Goal: Transaction & Acquisition: Book appointment/travel/reservation

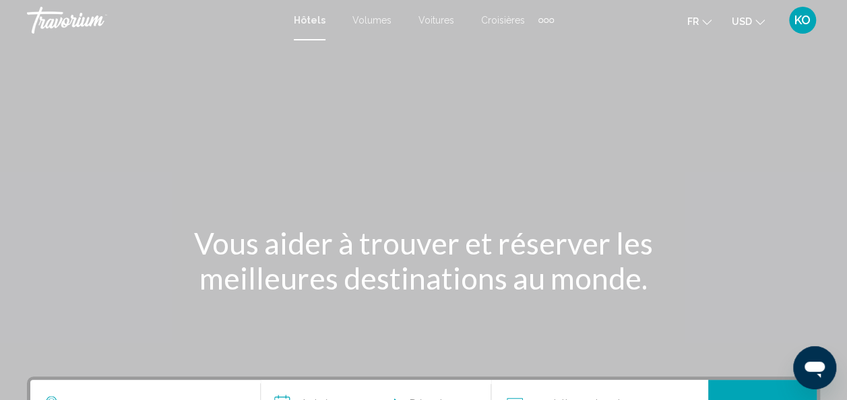
click at [762, 17] on mat-icon "Changer de devise" at bounding box center [760, 20] width 9 height 9
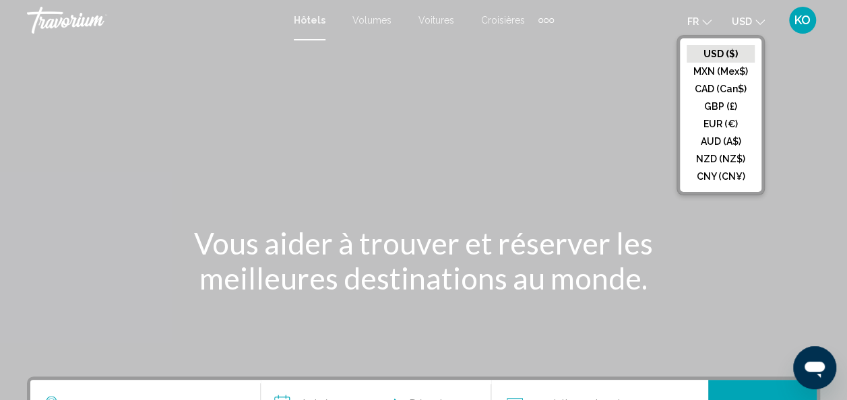
click at [716, 119] on button "EUR (€)" at bounding box center [721, 124] width 68 height 18
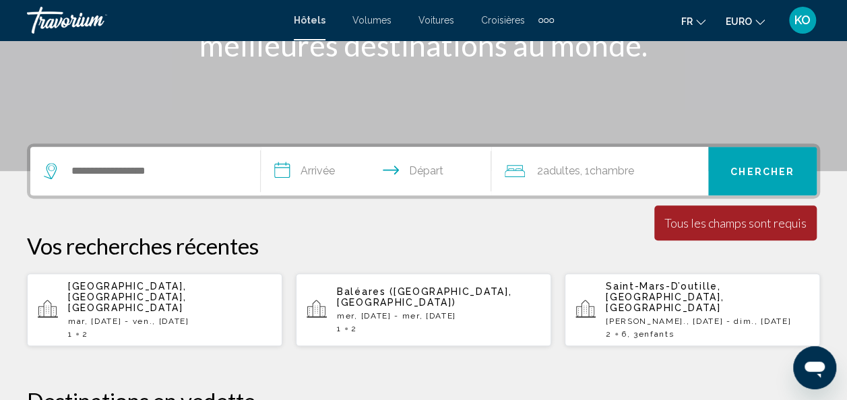
scroll to position [235, 0]
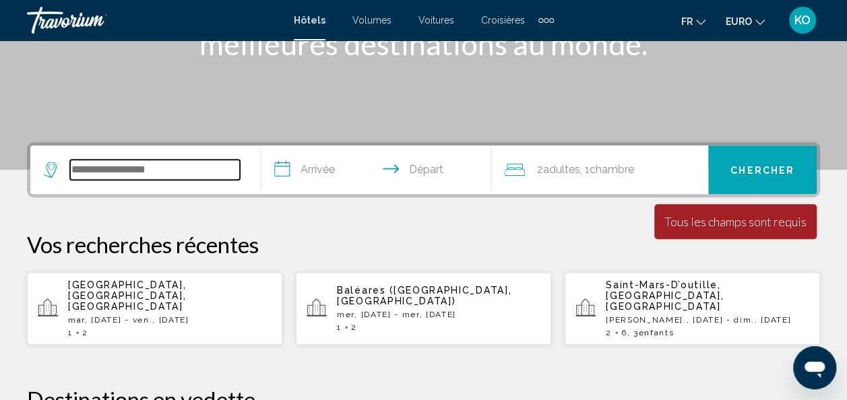
click at [212, 164] on input "Widget de recherche" at bounding box center [155, 170] width 170 height 20
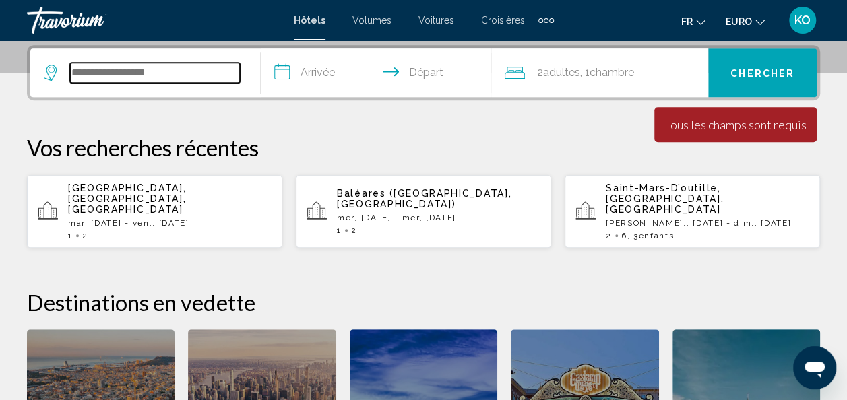
scroll to position [333, 0]
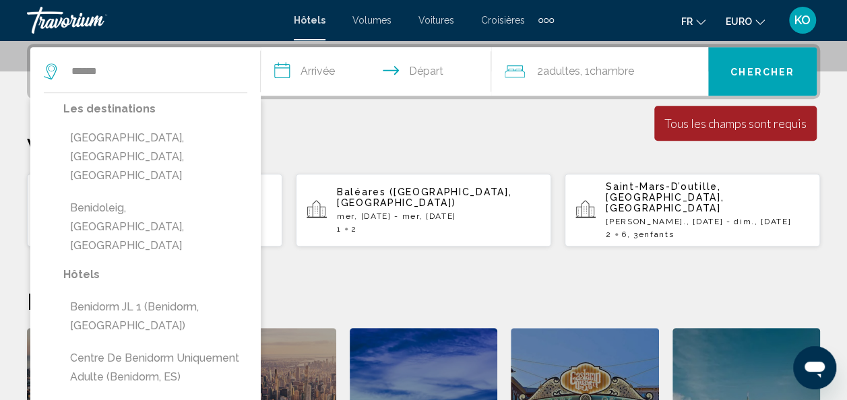
click at [196, 142] on button "[GEOGRAPHIC_DATA], [GEOGRAPHIC_DATA], [GEOGRAPHIC_DATA]" at bounding box center [155, 156] width 184 height 63
type input "**********"
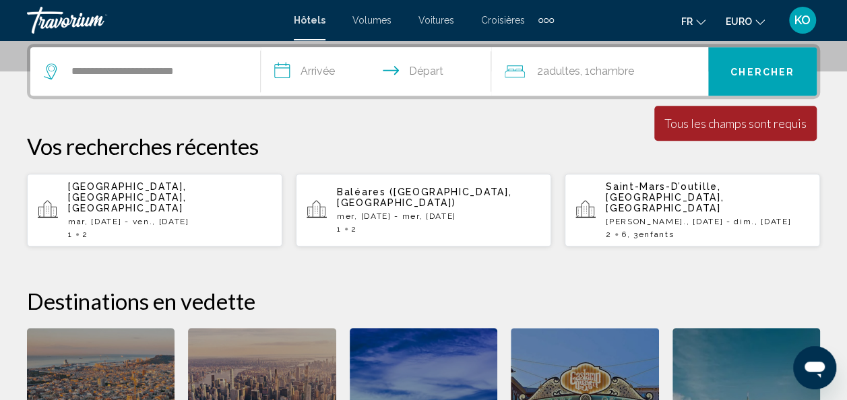
click at [332, 69] on input "**********" at bounding box center [379, 73] width 236 height 53
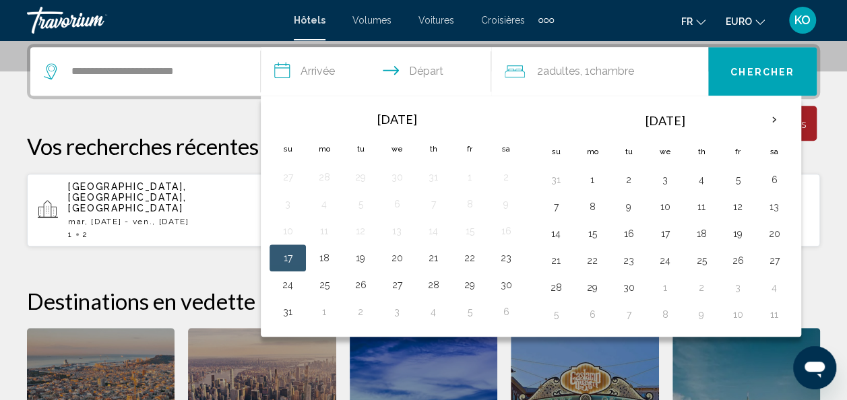
click at [775, 118] on th "Next month" at bounding box center [774, 120] width 36 height 30
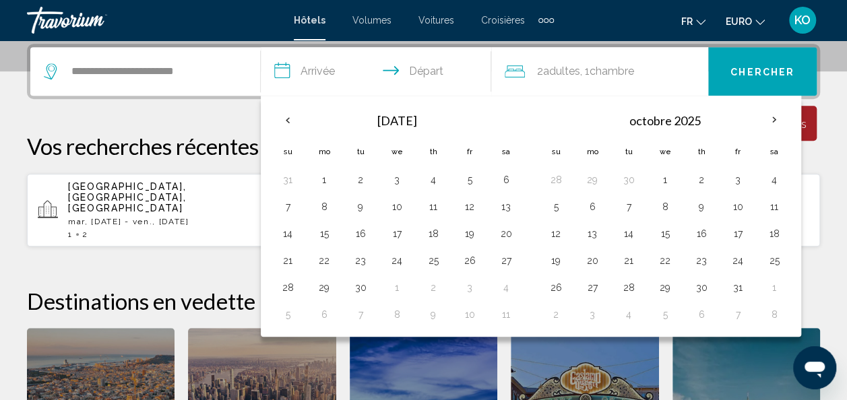
click at [553, 258] on button "19" at bounding box center [556, 260] width 22 height 19
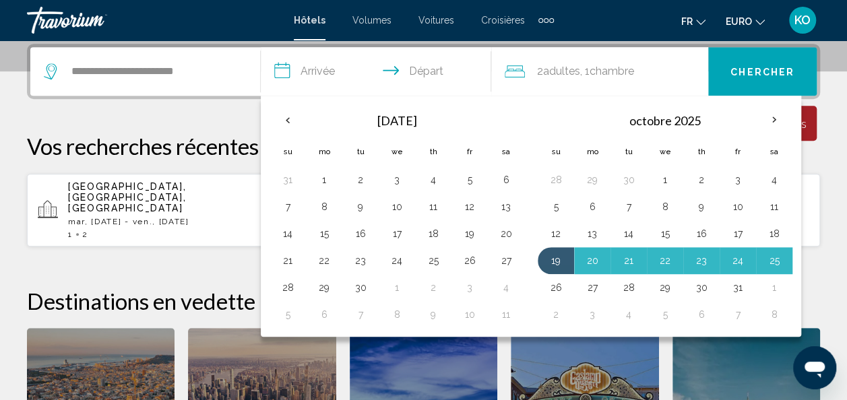
click at [554, 290] on button "26" at bounding box center [556, 287] width 22 height 19
type input "**********"
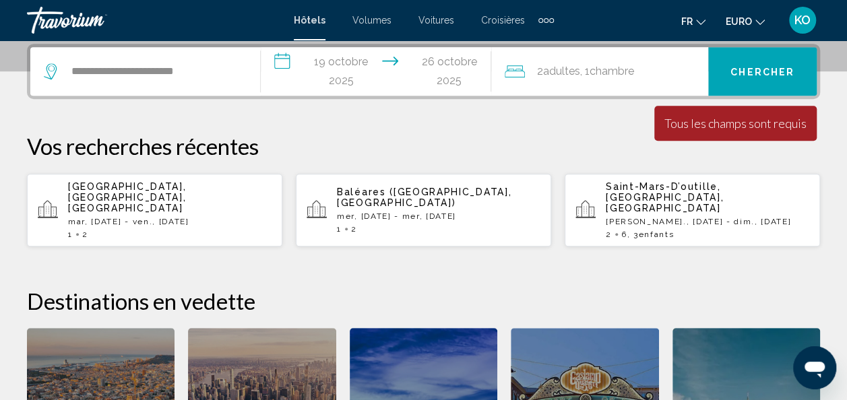
click at [634, 71] on span "Chambre" at bounding box center [612, 71] width 44 height 13
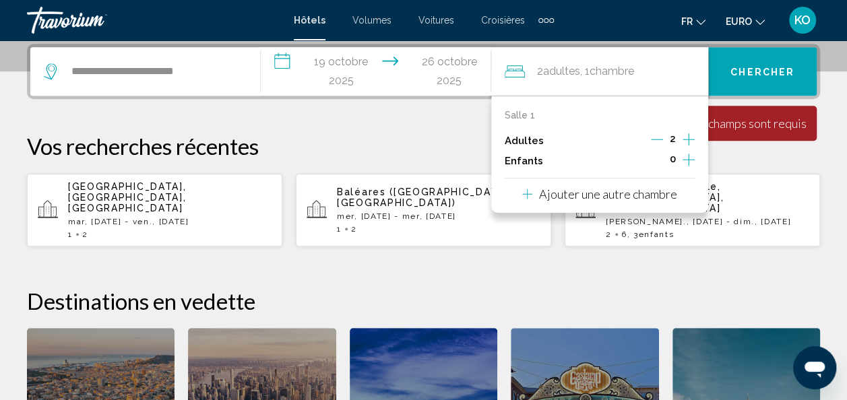
click at [680, 155] on div "0" at bounding box center [673, 161] width 44 height 20
click at [688, 158] on icon "Augmenter les enfants" at bounding box center [689, 160] width 12 height 16
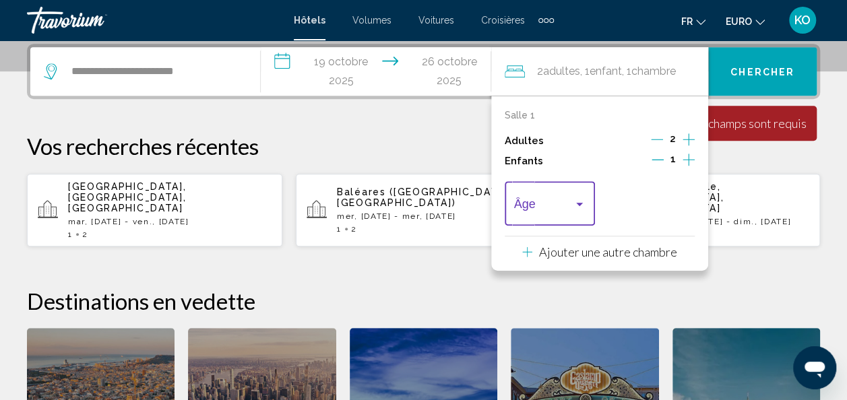
click at [584, 199] on div "Voyageurs : 2 adultes, 1 enfant" at bounding box center [580, 204] width 12 height 11
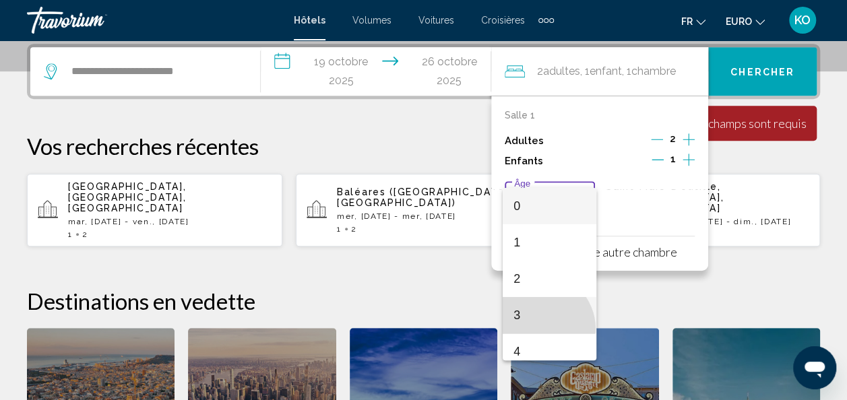
click at [539, 329] on span "3" at bounding box center [550, 315] width 72 height 36
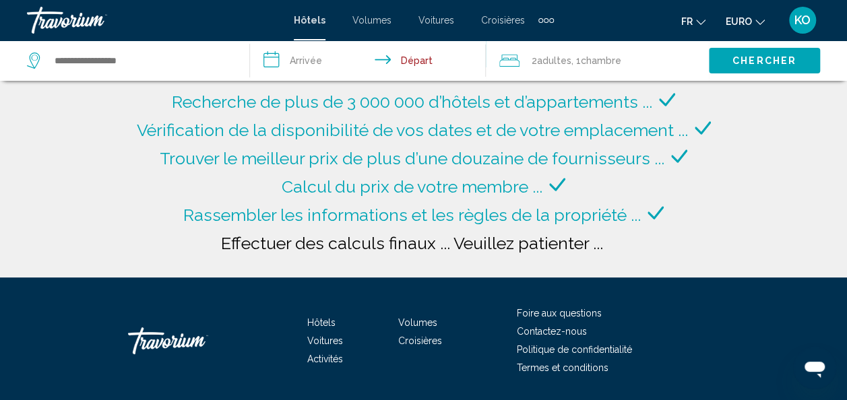
type input "**********"
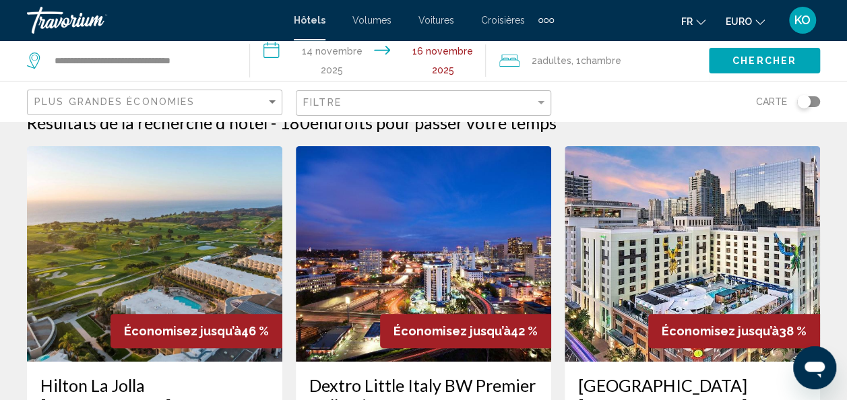
scroll to position [22, 0]
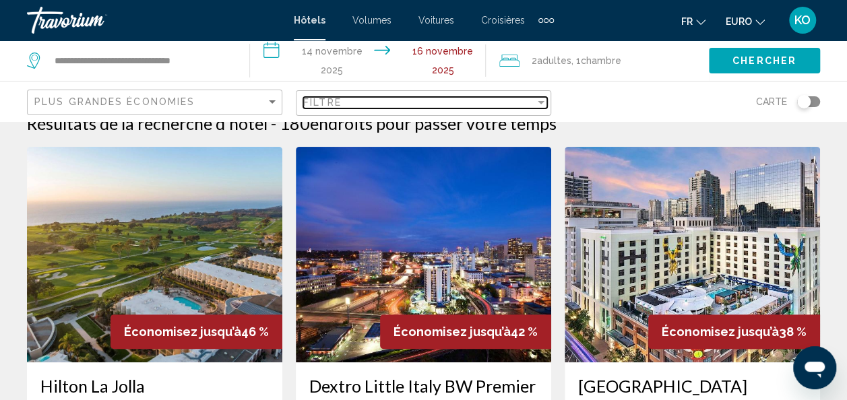
click at [359, 105] on div "Filtre" at bounding box center [419, 102] width 232 height 11
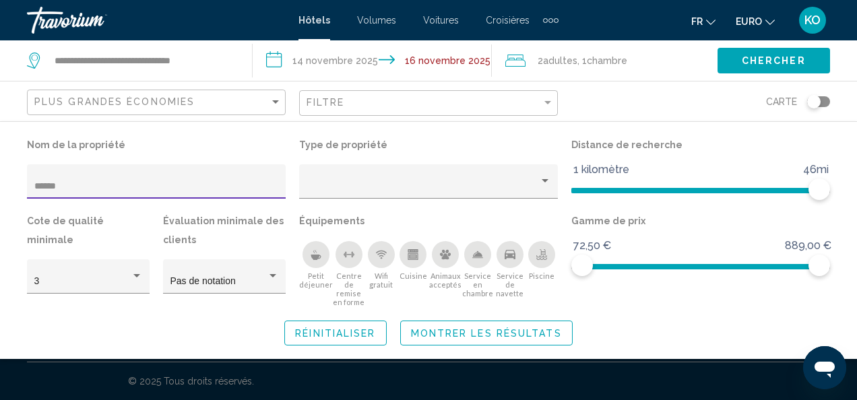
type input "******"
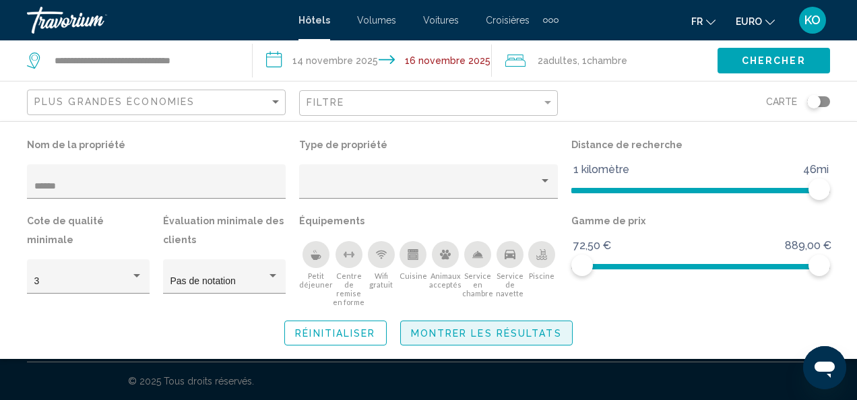
click at [481, 334] on span "Montrer les résultats" at bounding box center [486, 333] width 151 height 11
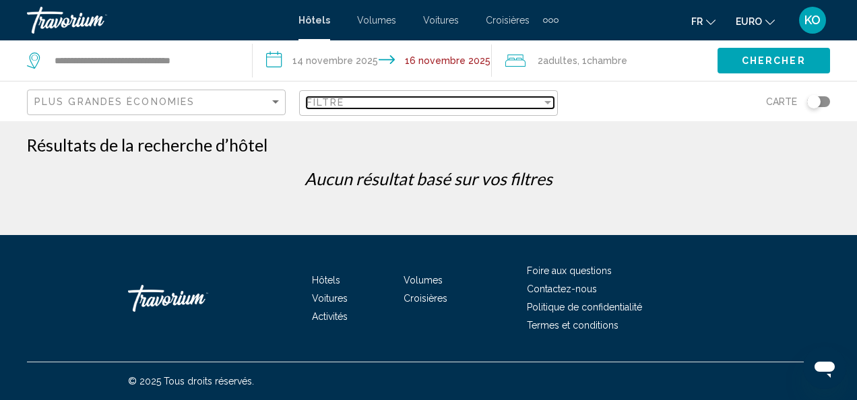
click at [386, 100] on div "Filtre" at bounding box center [424, 102] width 235 height 11
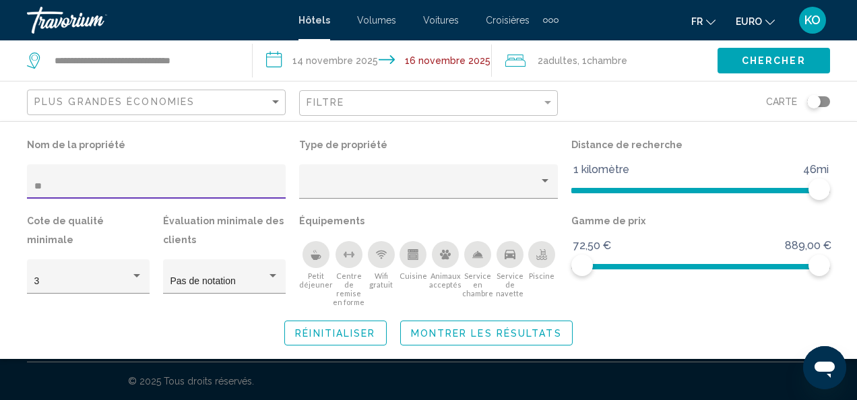
type input "*"
type input "******"
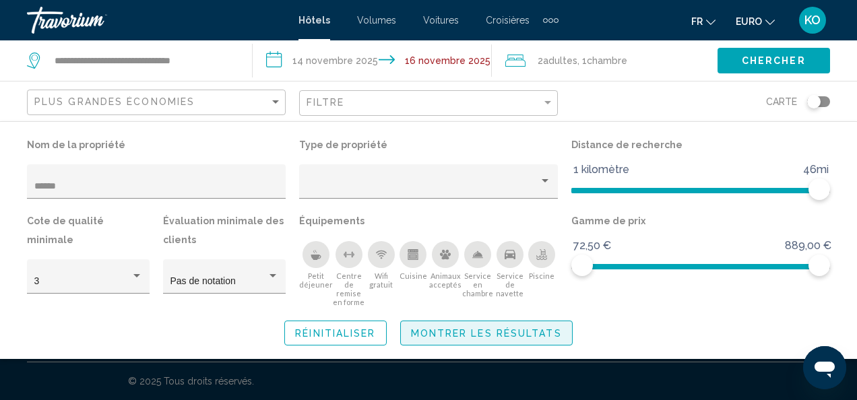
click at [510, 333] on span "Montrer les résultats" at bounding box center [486, 333] width 151 height 11
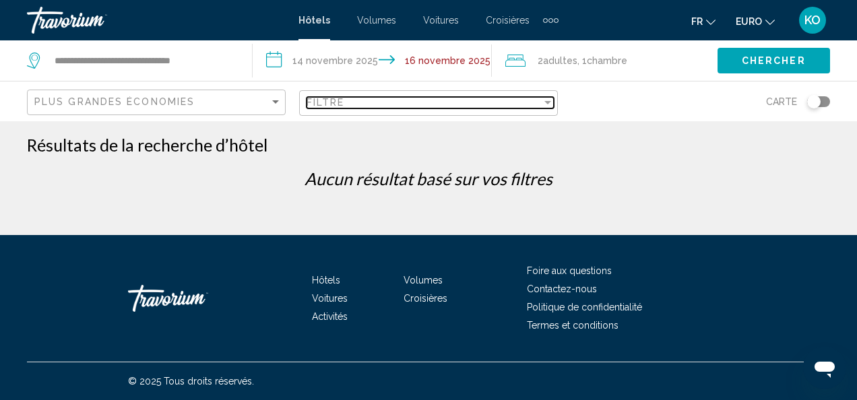
click at [425, 102] on div "Filtre" at bounding box center [424, 102] width 235 height 11
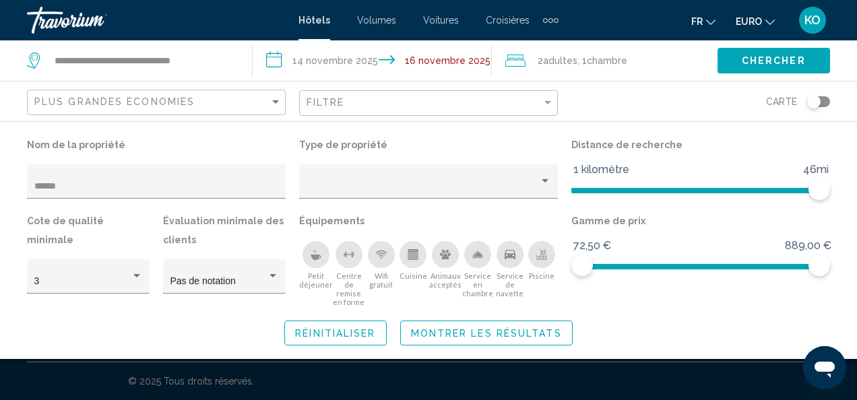
click at [217, 177] on div "******" at bounding box center [156, 186] width 245 height 28
click at [353, 61] on input "**********" at bounding box center [375, 62] width 245 height 44
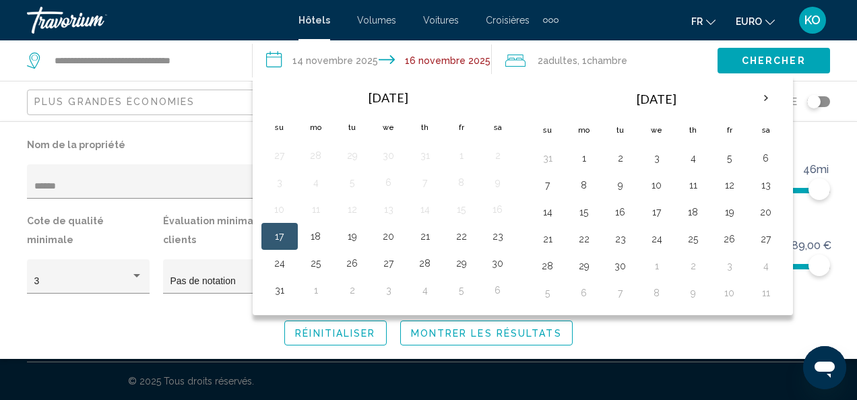
click at [764, 94] on th "Next month" at bounding box center [766, 99] width 36 height 30
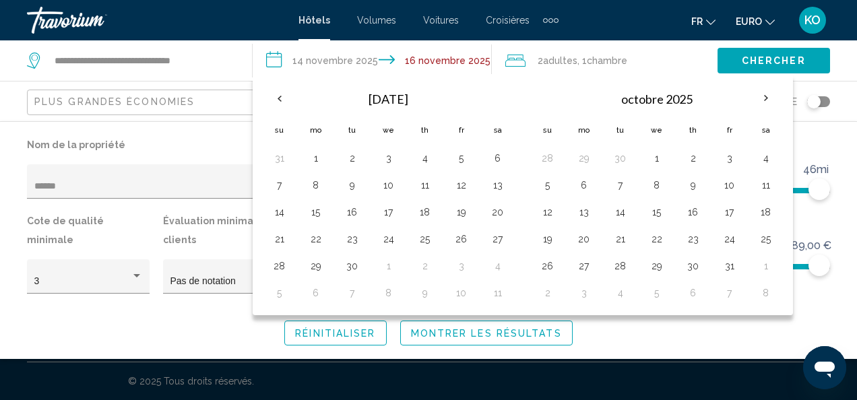
click at [548, 239] on button "19" at bounding box center [548, 239] width 22 height 19
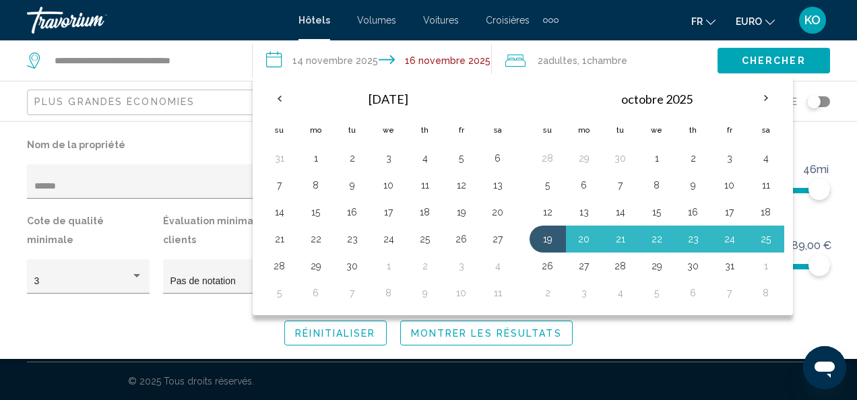
click at [547, 253] on td "26" at bounding box center [548, 266] width 36 height 27
click at [544, 263] on button "26" at bounding box center [548, 266] width 22 height 19
type input "**********"
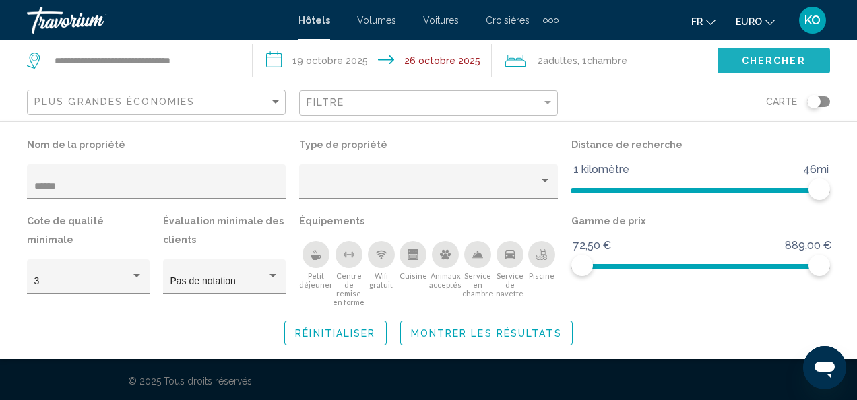
click at [739, 57] on button "Chercher" at bounding box center [774, 60] width 113 height 25
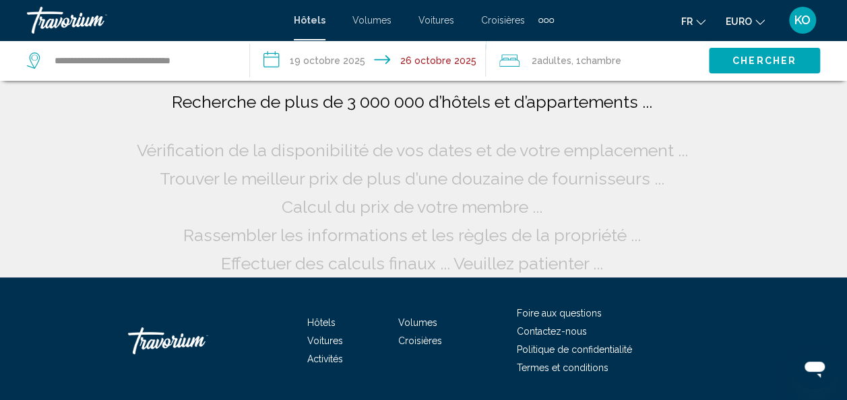
click at [604, 59] on span "Chambre" at bounding box center [601, 60] width 40 height 11
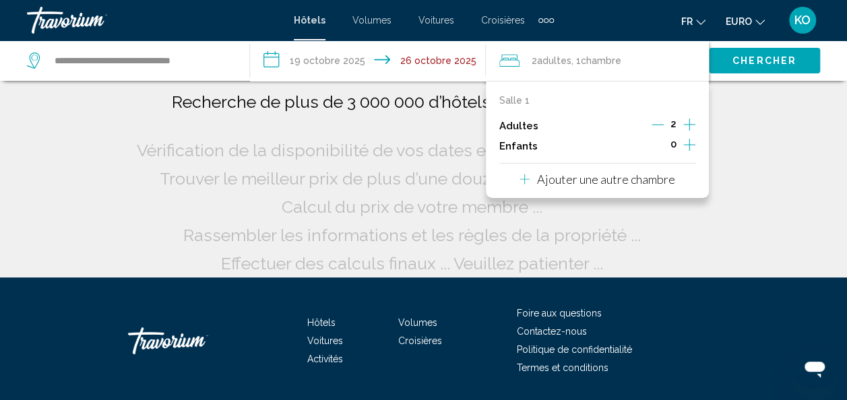
click at [691, 140] on icon "Augmenter les enfants" at bounding box center [690, 145] width 12 height 16
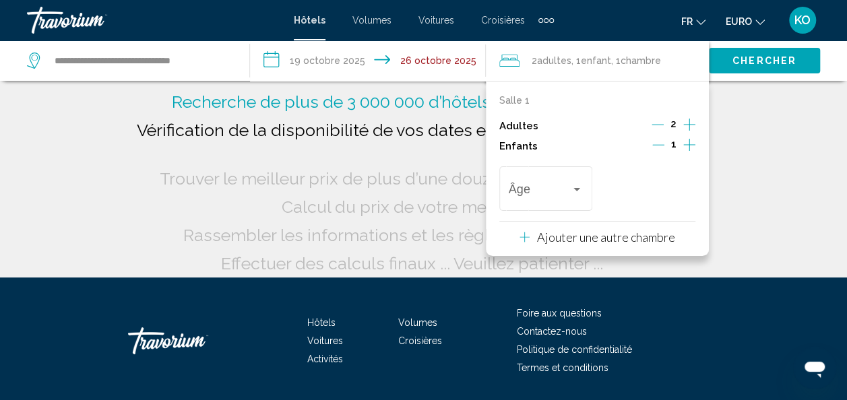
click at [560, 187] on span "Voyageurs : 2 adultes, 1 enfant" at bounding box center [540, 191] width 63 height 13
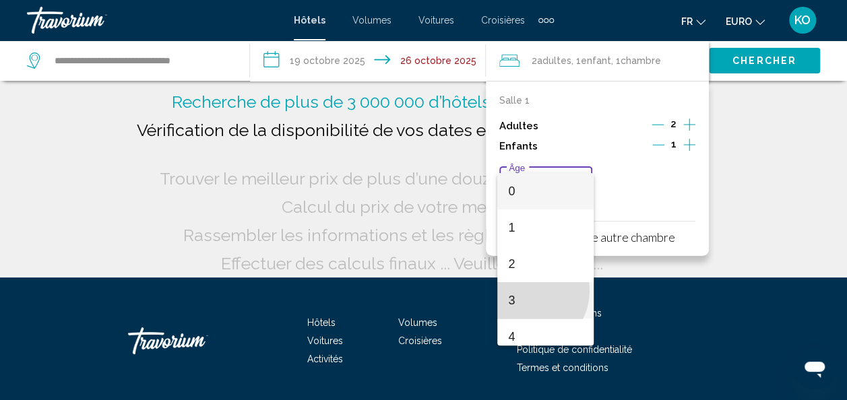
click at [524, 291] on span "3" at bounding box center [545, 300] width 75 height 36
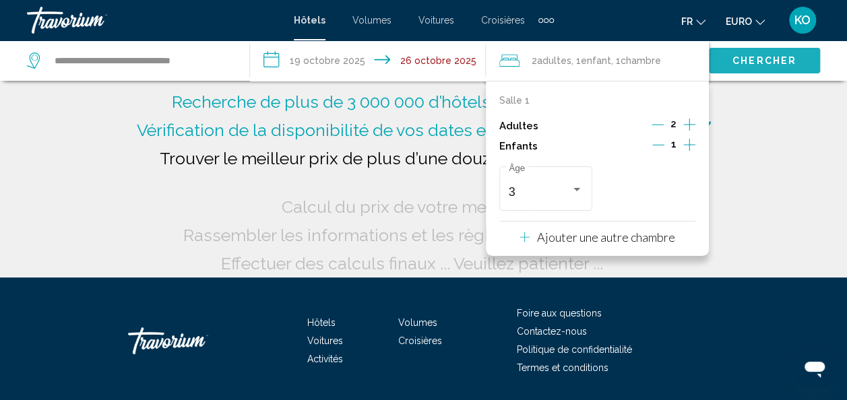
click at [755, 69] on button "Chercher" at bounding box center [764, 60] width 111 height 25
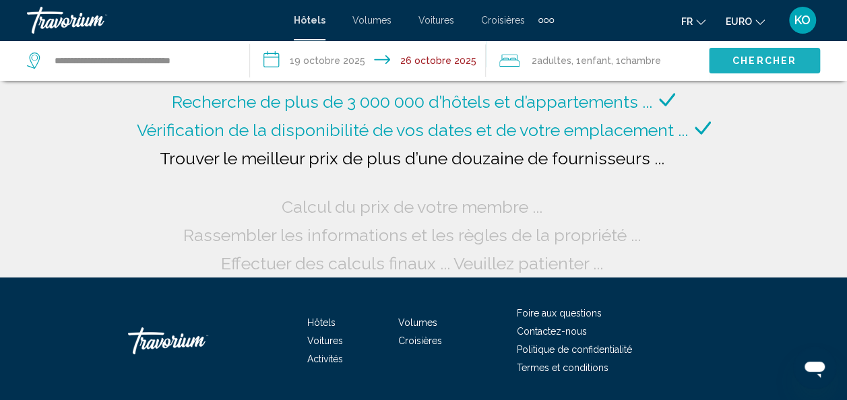
click at [763, 56] on span "Chercher" at bounding box center [765, 61] width 64 height 11
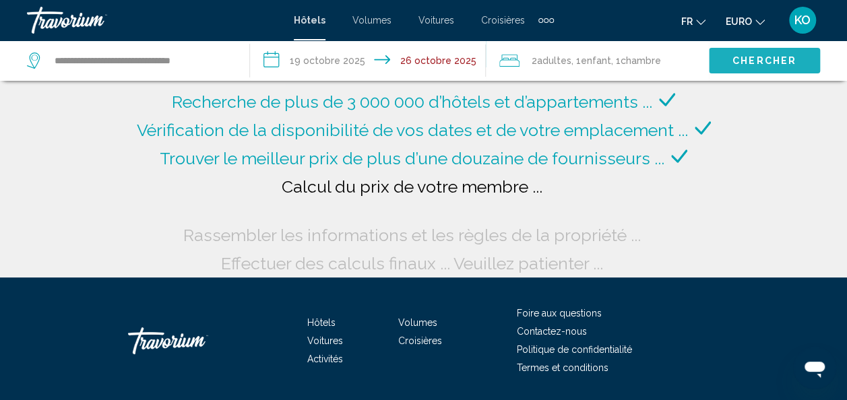
click at [763, 56] on span "Chercher" at bounding box center [765, 61] width 64 height 11
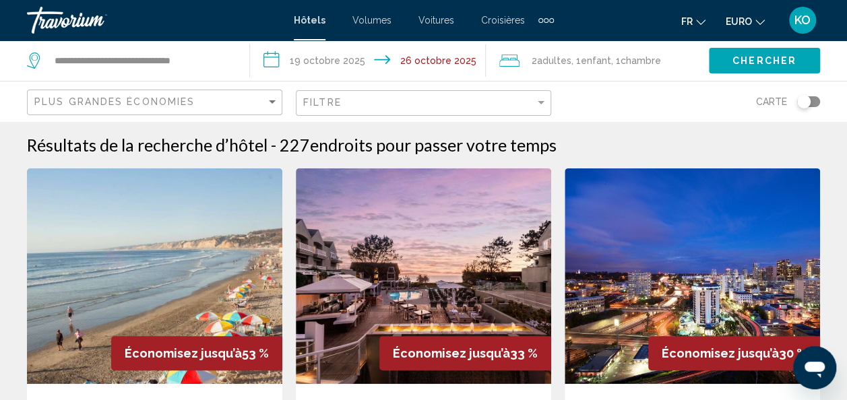
click at [763, 56] on span "Chercher" at bounding box center [765, 61] width 64 height 11
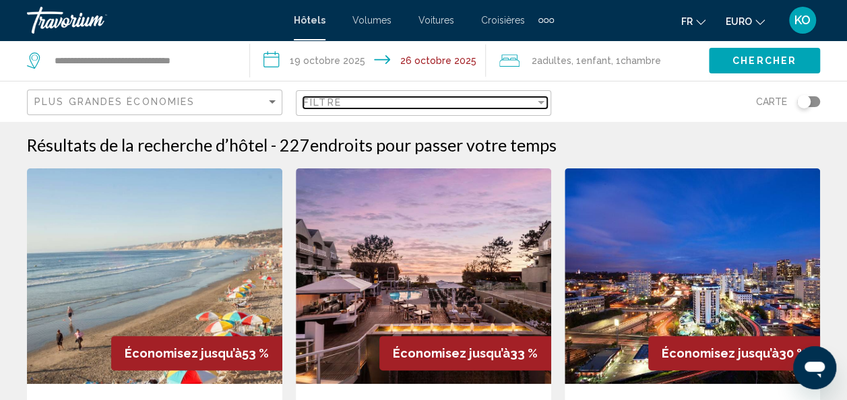
click at [325, 107] on span "Filtre" at bounding box center [322, 102] width 38 height 11
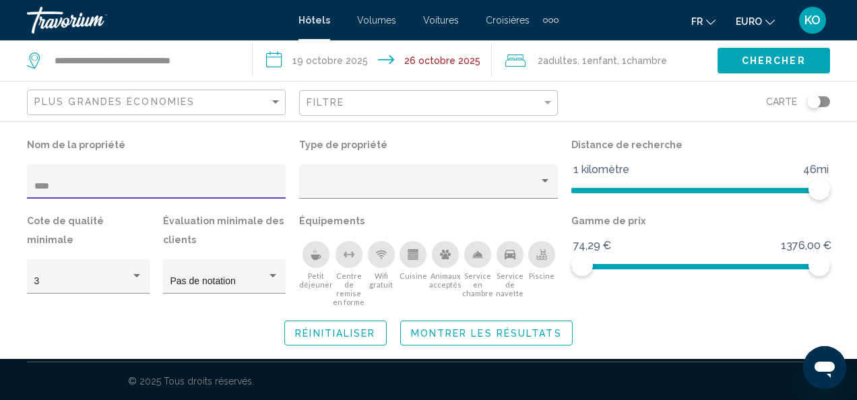
type input "****"
click at [436, 336] on span "Montrer les résultats" at bounding box center [486, 333] width 151 height 11
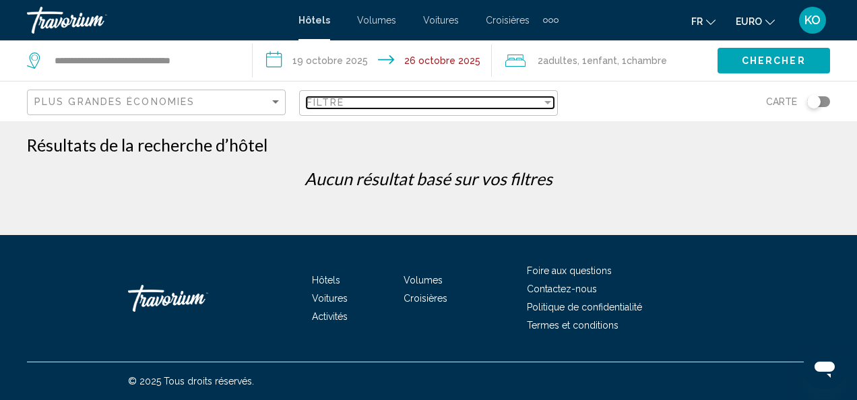
click at [514, 98] on div "Filtre" at bounding box center [424, 102] width 235 height 11
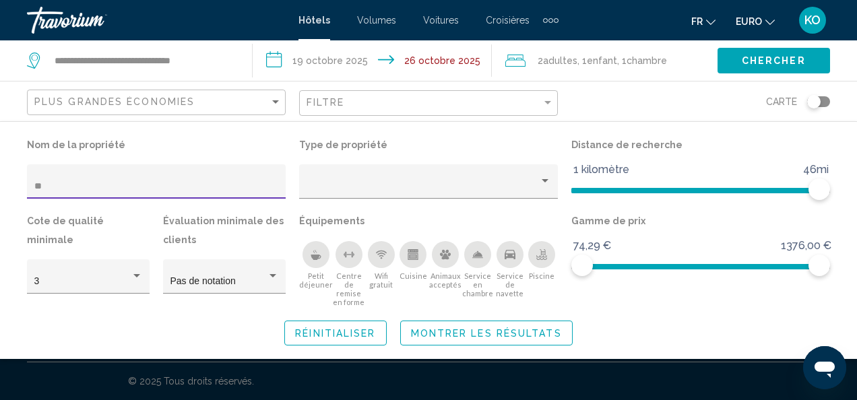
type input "*"
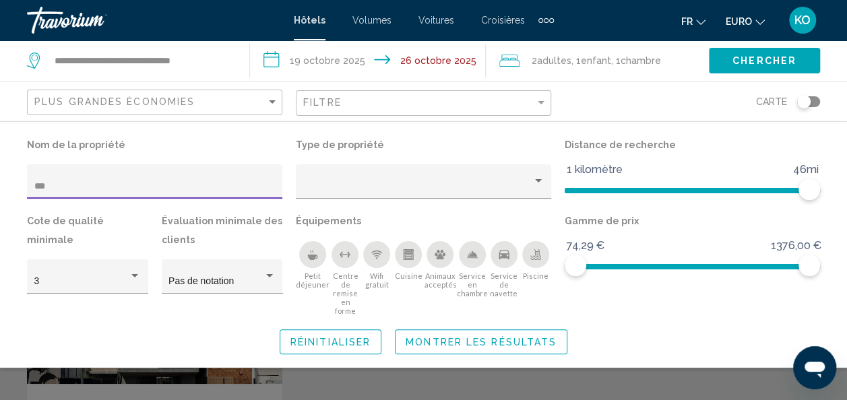
type input "***"
click at [410, 368] on div "Widget de recherche" at bounding box center [423, 301] width 847 height 198
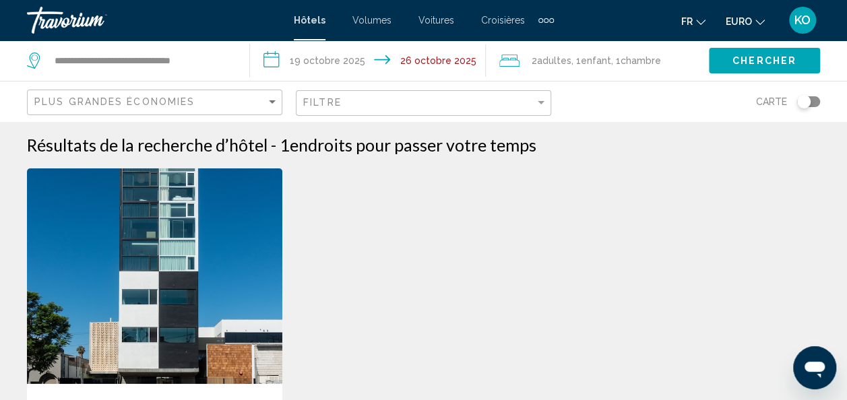
click at [466, 96] on div "Filtre" at bounding box center [425, 103] width 244 height 25
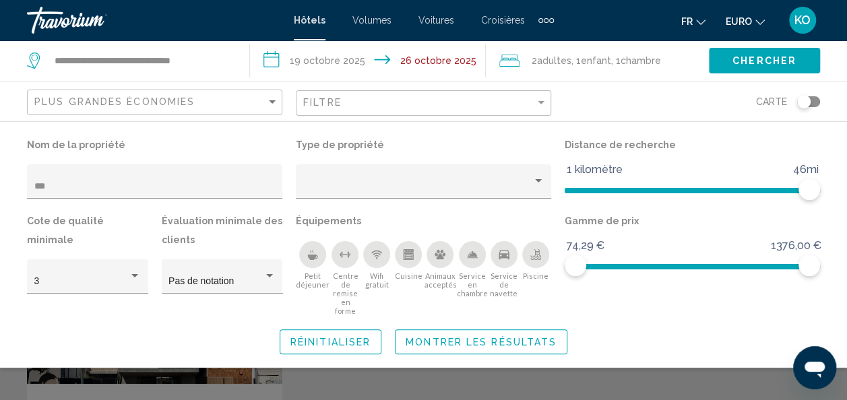
click at [224, 197] on div "***" at bounding box center [154, 186] width 241 height 28
type input "*"
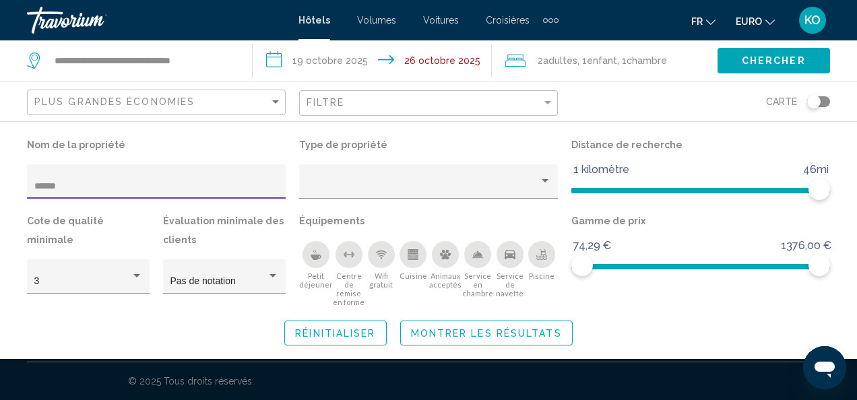
type input "******"
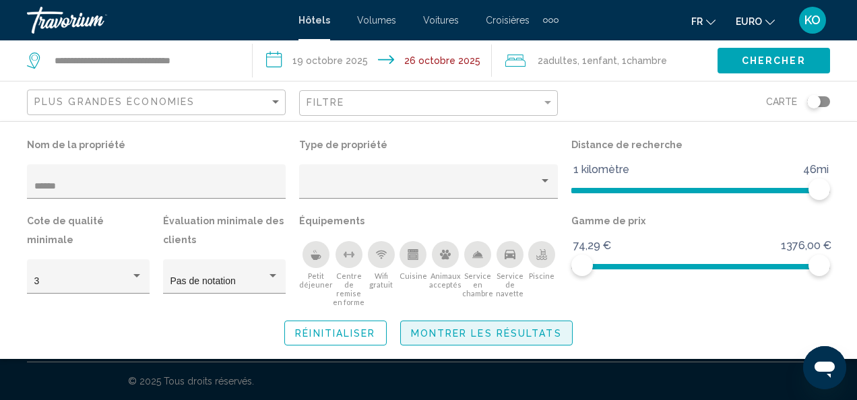
click at [427, 336] on span "Montrer les résultats" at bounding box center [486, 333] width 151 height 11
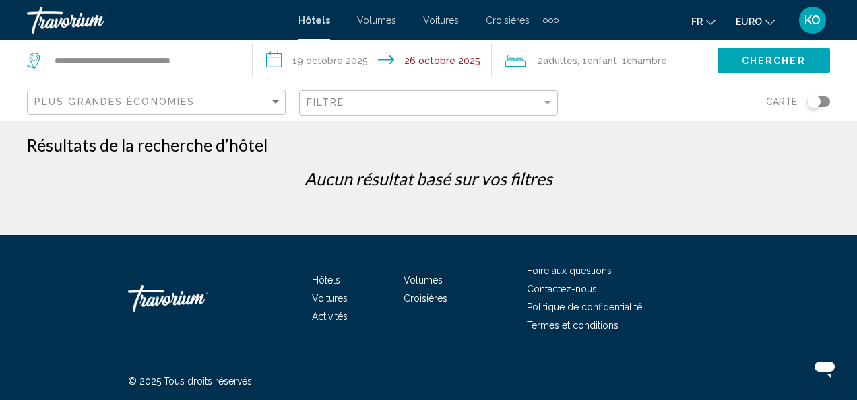
click at [338, 96] on div "Filtre" at bounding box center [430, 103] width 247 height 25
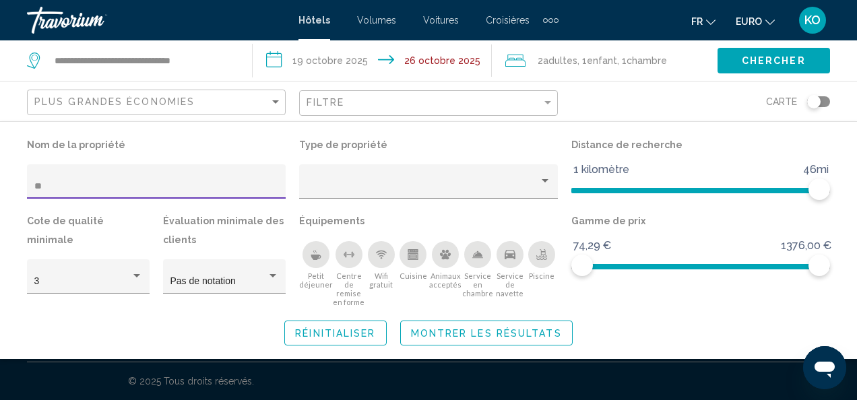
type input "*"
type input "**********"
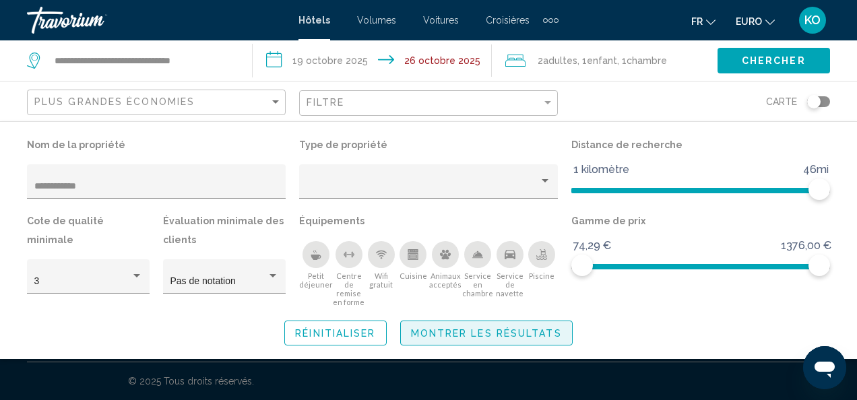
click at [473, 333] on span "Montrer les résultats" at bounding box center [486, 333] width 151 height 11
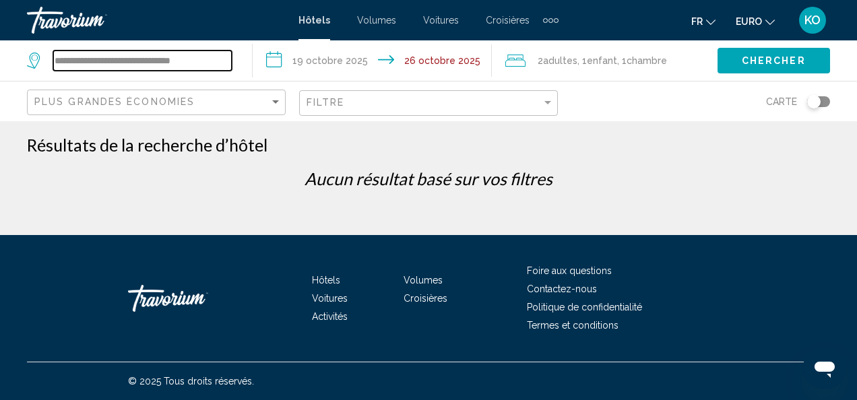
click at [201, 69] on input "**********" at bounding box center [142, 61] width 179 height 20
click at [219, 67] on input "**********" at bounding box center [142, 61] width 179 height 20
type input "*"
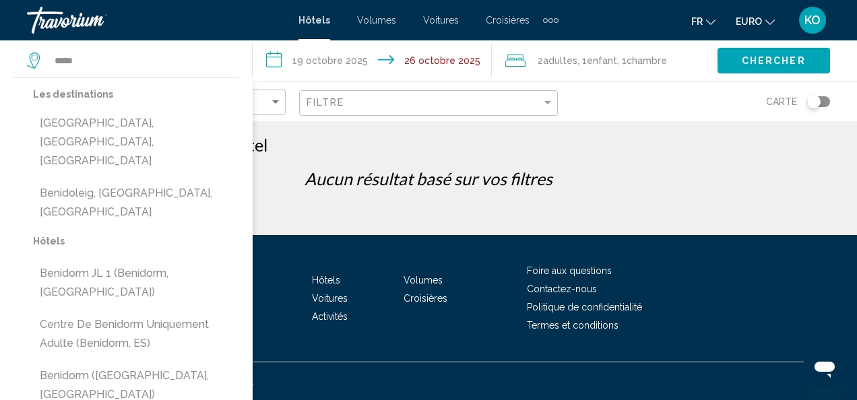
click at [113, 119] on button "[GEOGRAPHIC_DATA], [GEOGRAPHIC_DATA], [GEOGRAPHIC_DATA]" at bounding box center [136, 142] width 206 height 63
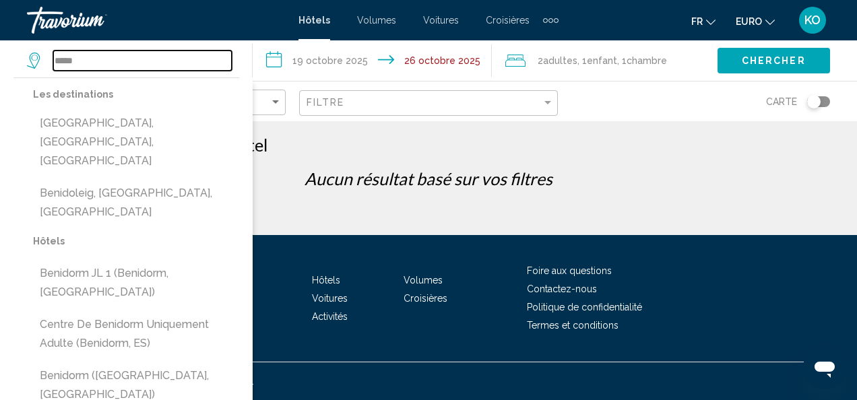
type input "**********"
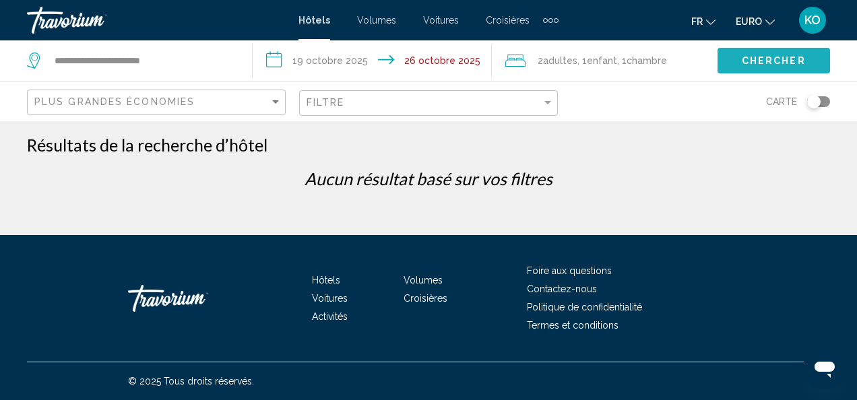
click at [758, 69] on button "Chercher" at bounding box center [774, 60] width 113 height 25
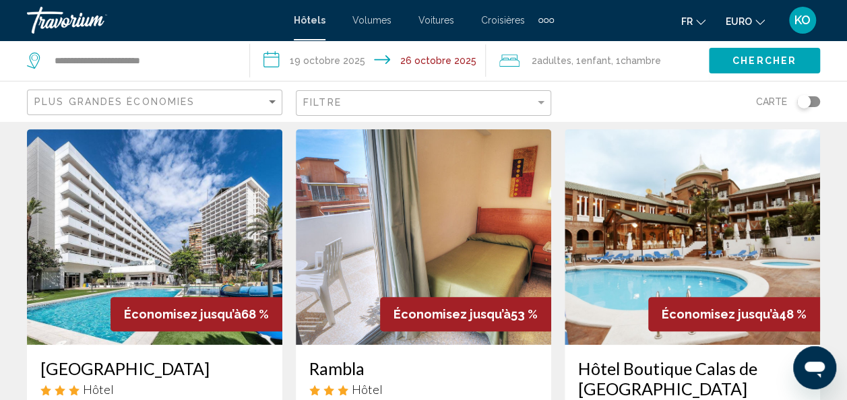
scroll to position [27, 0]
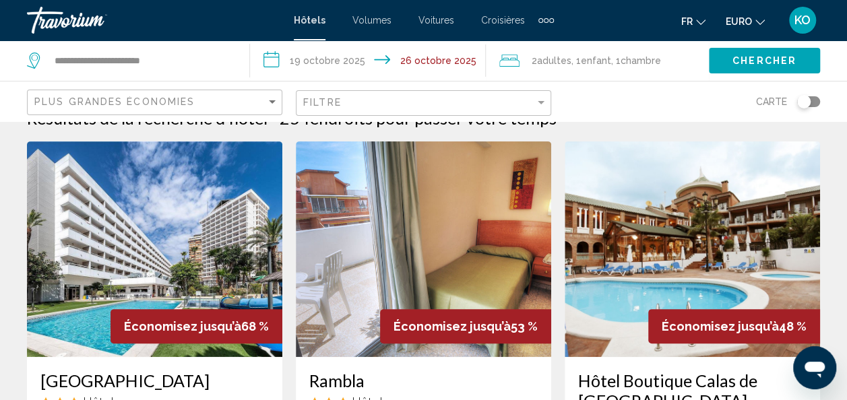
click at [382, 111] on div "Filtre" at bounding box center [425, 103] width 244 height 25
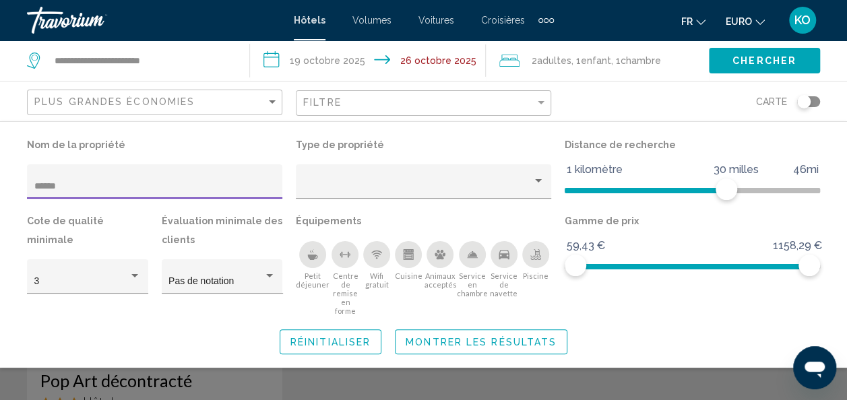
type input "******"
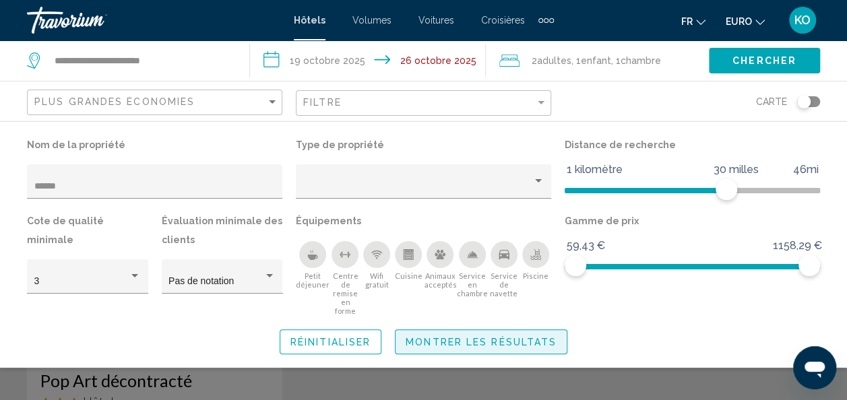
click at [424, 330] on button "Montrer les résultats" at bounding box center [481, 342] width 173 height 25
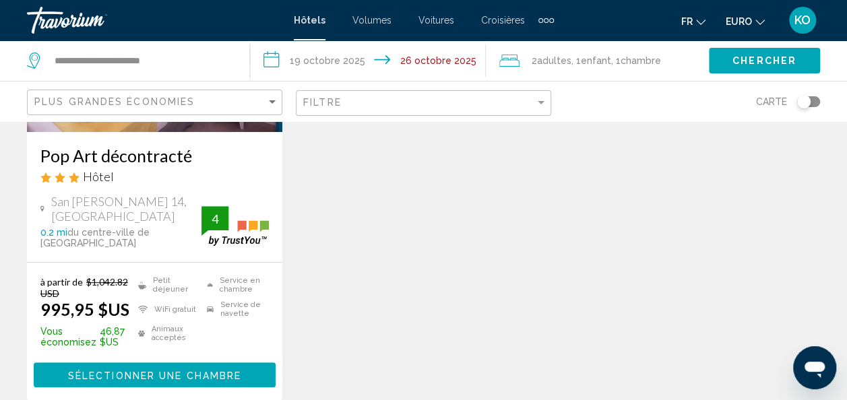
scroll to position [253, 0]
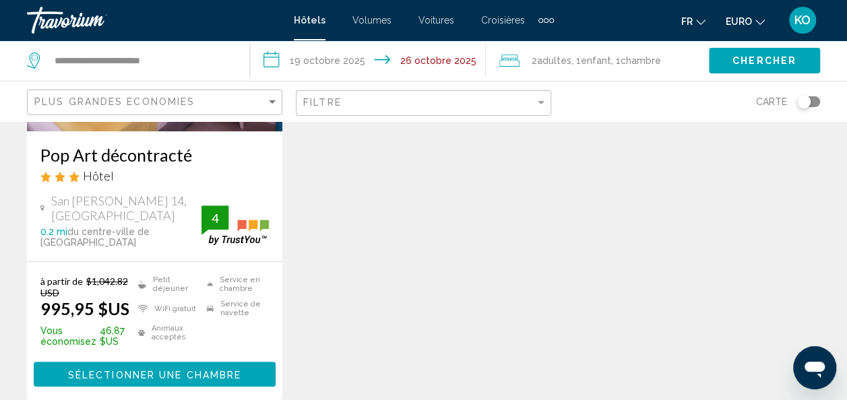
click at [745, 19] on span "EURO" at bounding box center [739, 21] width 26 height 11
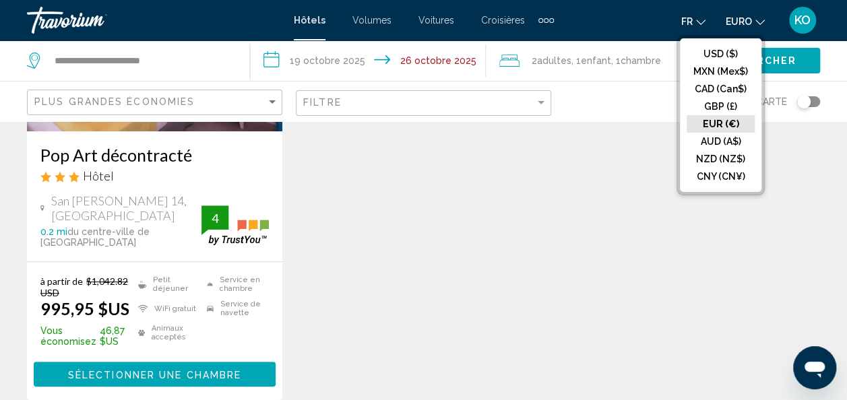
click at [708, 121] on button "EUR (€)" at bounding box center [721, 124] width 68 height 18
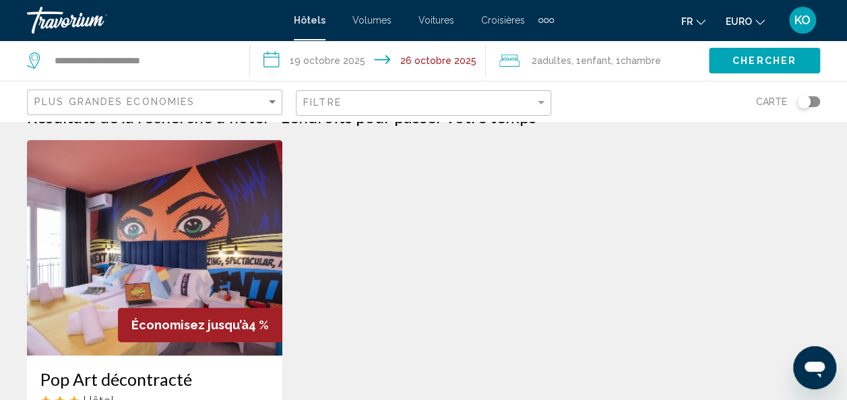
scroll to position [28, 0]
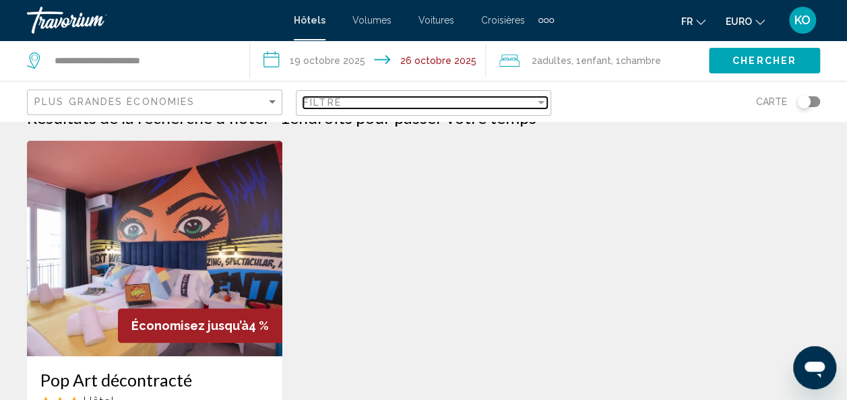
click at [466, 102] on div "Filtre" at bounding box center [419, 102] width 232 height 11
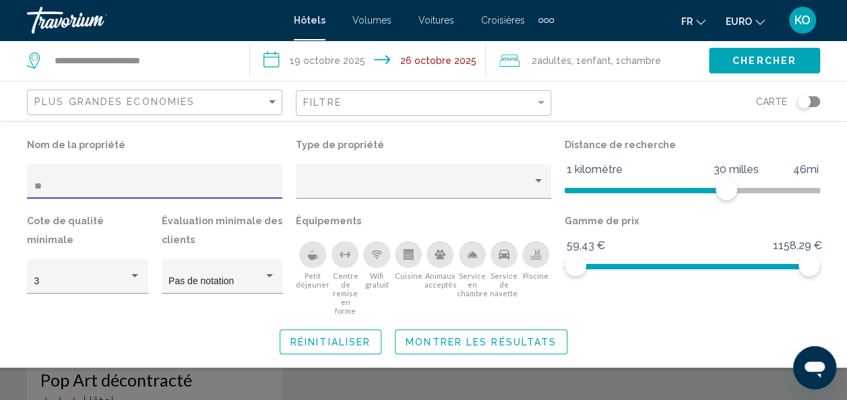
type input "*"
type input "******"
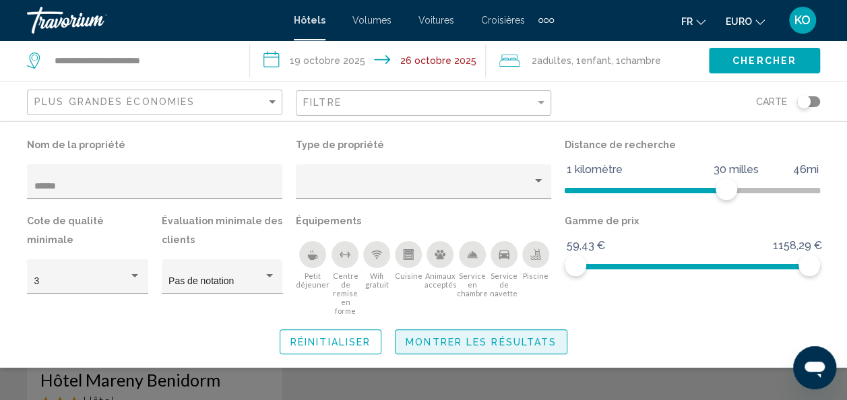
click at [438, 337] on span "Montrer les résultats" at bounding box center [481, 342] width 151 height 11
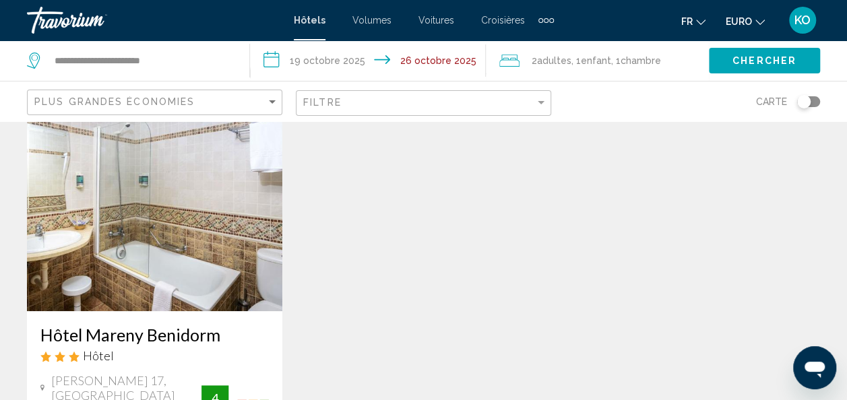
scroll to position [73, 0]
click at [747, 28] on button "EURO USD ($) MXN (Mex$) CAD (Can$) GBP (£) EUR (€) AUD (A$) NZD (NZ$) CNY (CN¥)" at bounding box center [745, 21] width 39 height 20
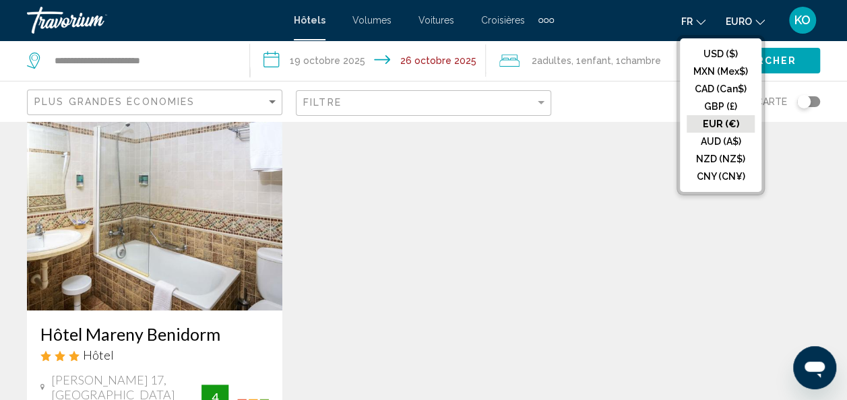
click at [743, 55] on button "USD ($)" at bounding box center [721, 54] width 68 height 18
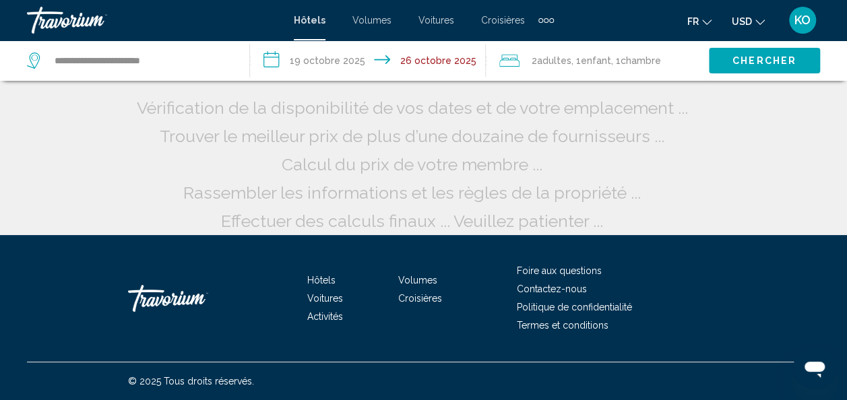
scroll to position [0, 0]
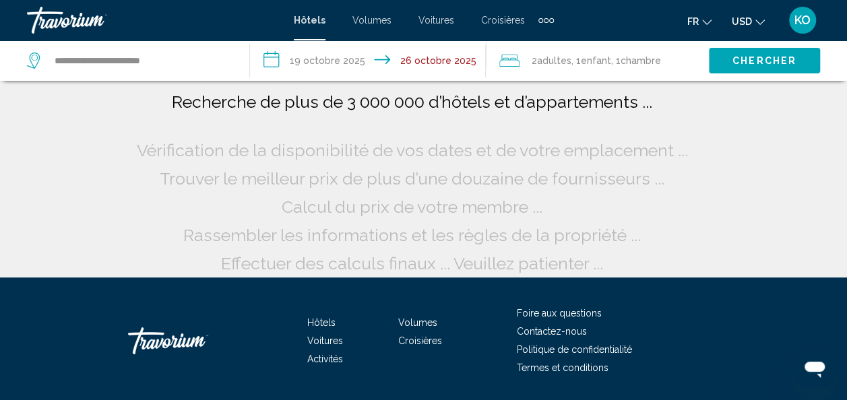
click at [746, 19] on span "USD" at bounding box center [742, 21] width 20 height 11
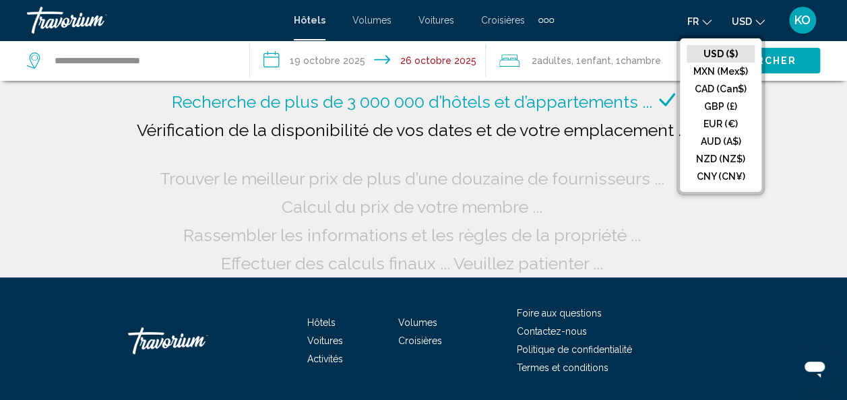
click at [723, 117] on button "EUR (€)" at bounding box center [721, 124] width 68 height 18
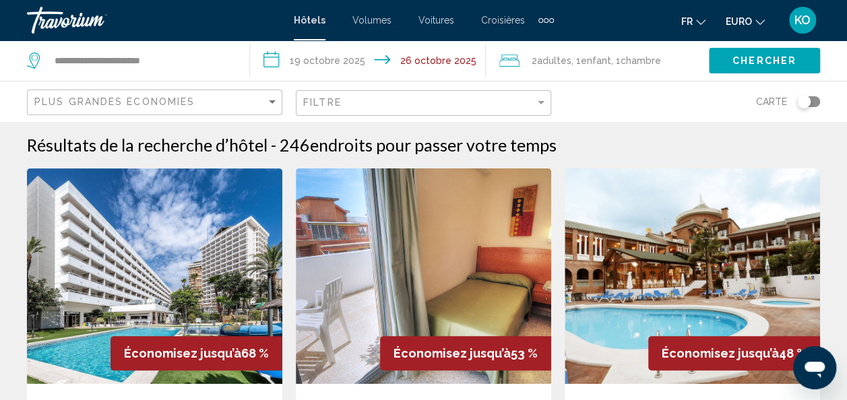
click at [737, 28] on button "EURO USD ($) MXN (Mex$) CAD (Can$) GBP (£) EUR (€) AUD (A$) NZD (NZ$) CNY (CN¥)" at bounding box center [745, 21] width 39 height 20
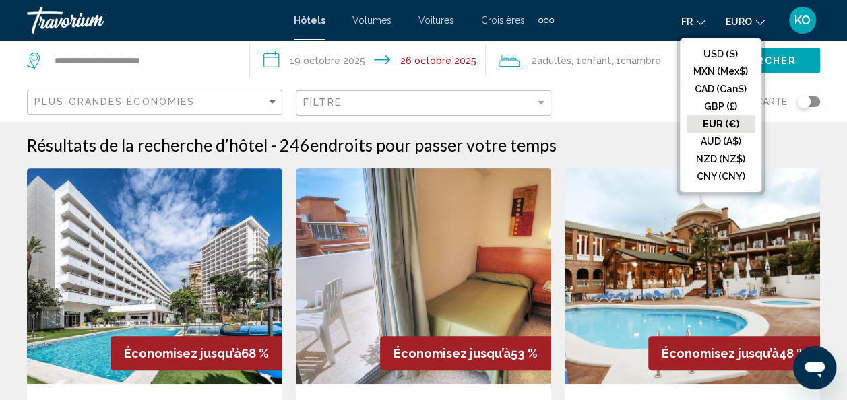
click at [729, 57] on button "USD ($)" at bounding box center [721, 54] width 68 height 18
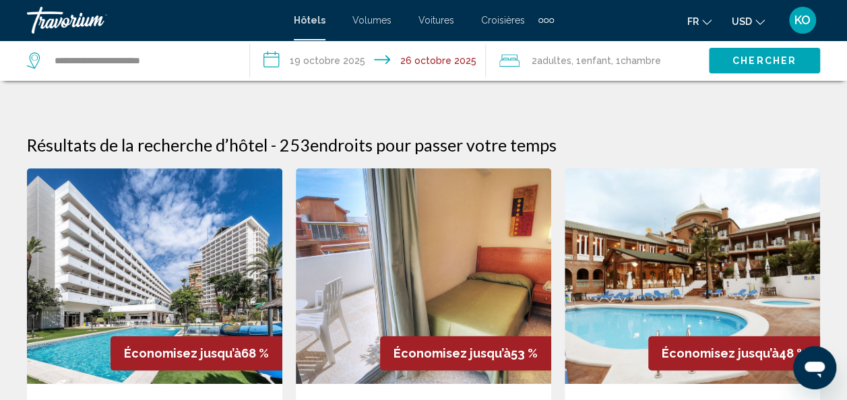
click at [752, 26] on button "USD USD ($) MXN (Mex$) CAD (Can$) GBP (£) EUR (€) AUD (A$) NZD (NZ$) CNY (CN¥)" at bounding box center [748, 21] width 33 height 20
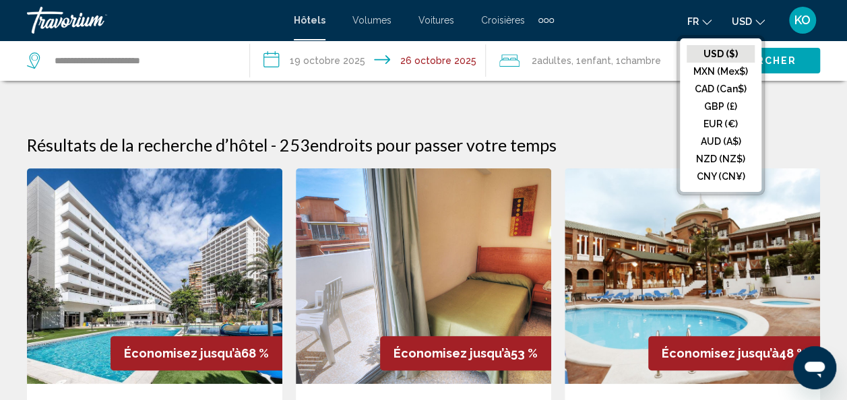
click at [712, 115] on button "EUR (€)" at bounding box center [721, 124] width 68 height 18
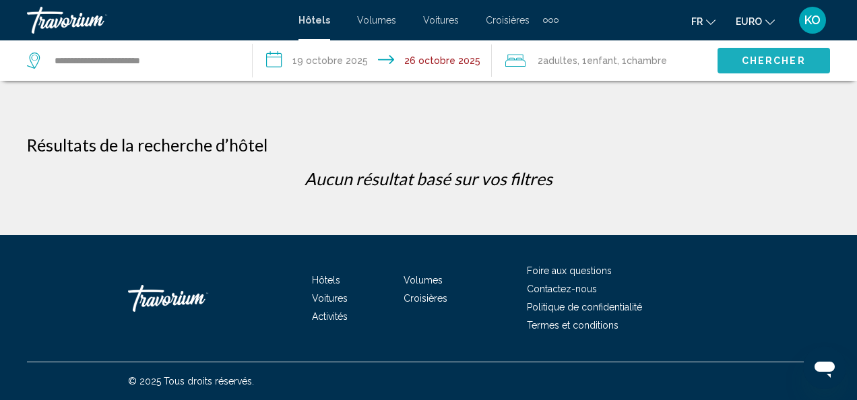
click at [753, 55] on span "Chercher" at bounding box center [774, 60] width 64 height 11
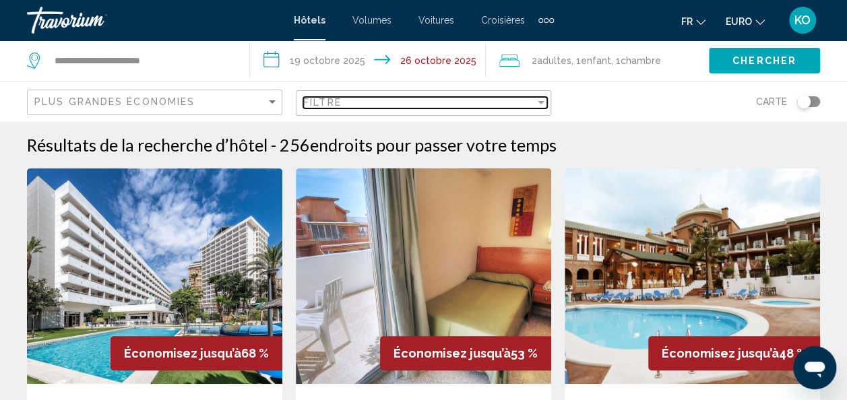
click at [510, 98] on div "Filtre" at bounding box center [419, 102] width 232 height 11
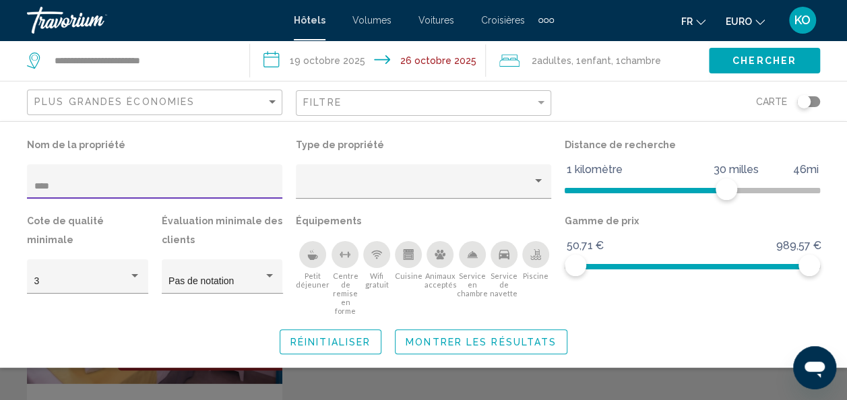
type input "****"
click at [329, 371] on div "Widget de recherche" at bounding box center [423, 301] width 847 height 198
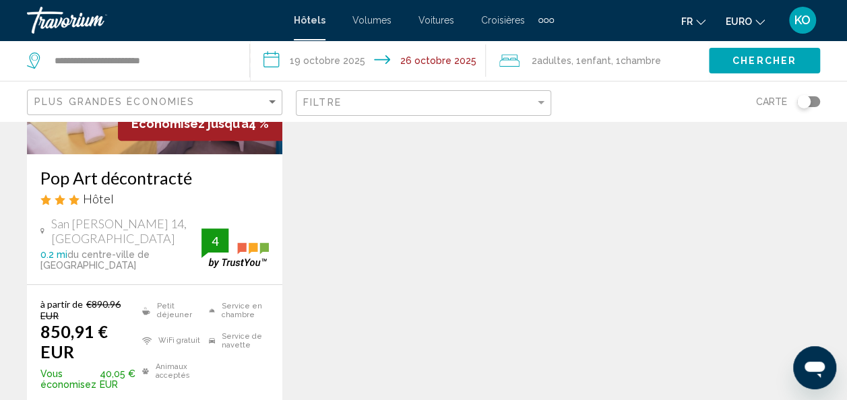
scroll to position [307, 0]
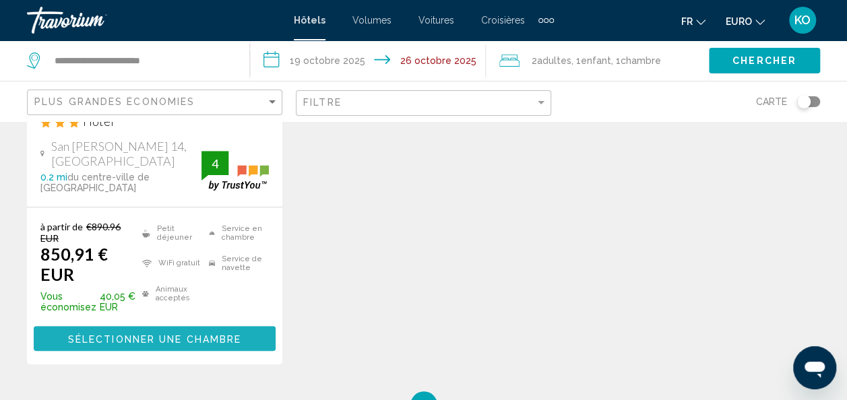
click at [217, 326] on button "Sélectionner une chambre" at bounding box center [155, 338] width 242 height 25
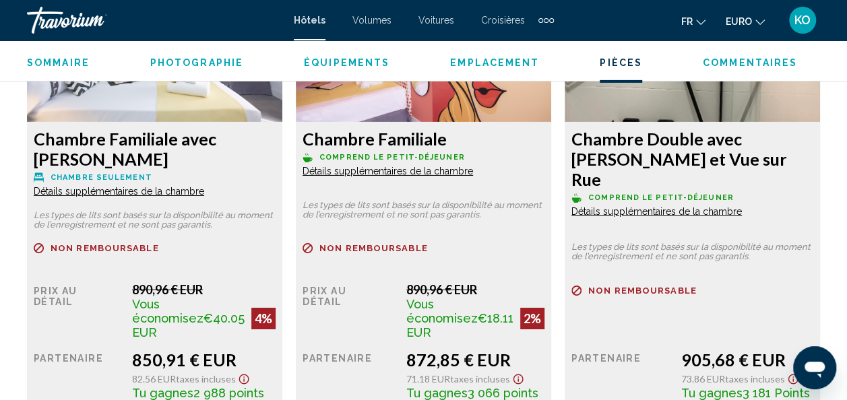
scroll to position [2213, 0]
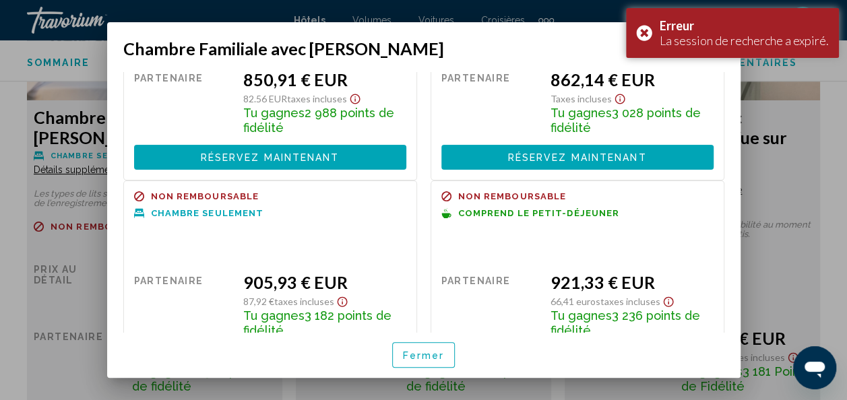
scroll to position [0, 0]
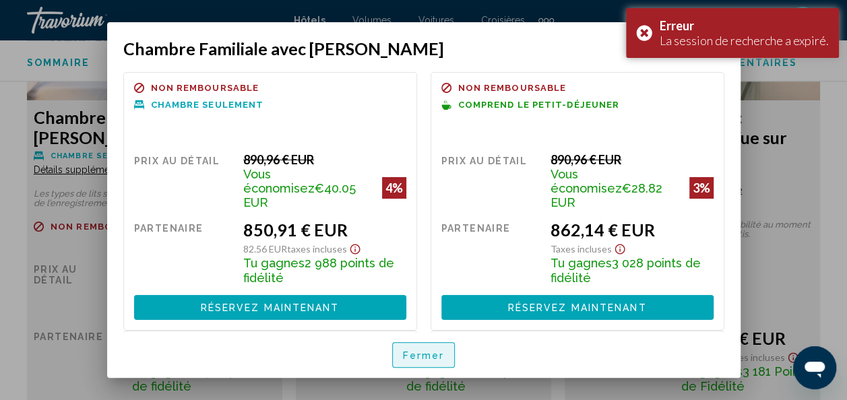
click at [410, 355] on span "Fermer" at bounding box center [424, 356] width 42 height 11
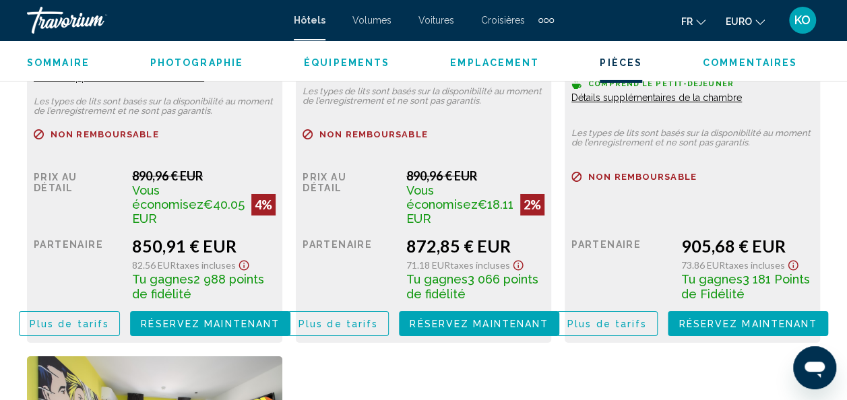
scroll to position [2304, 0]
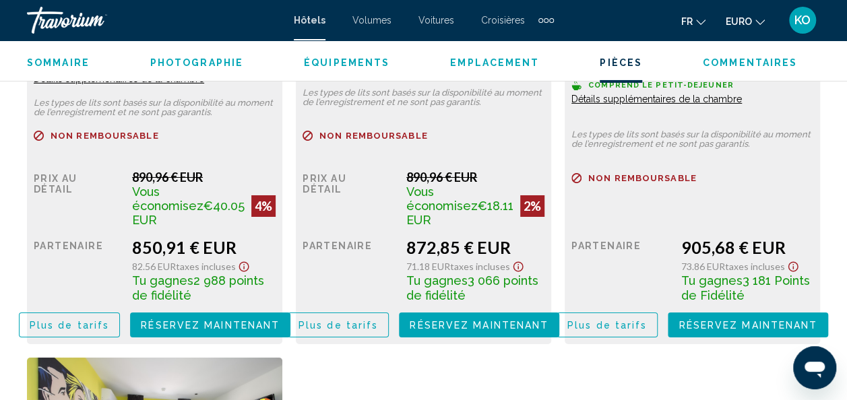
click at [109, 320] on span "Plus de tarifs" at bounding box center [70, 325] width 80 height 11
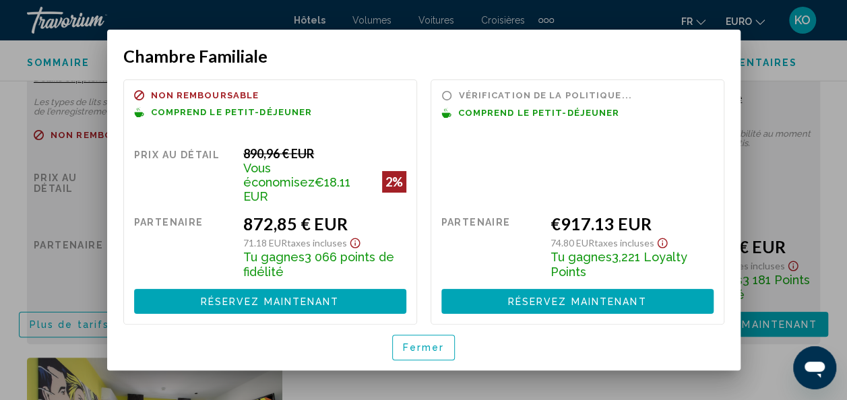
scroll to position [0, 0]
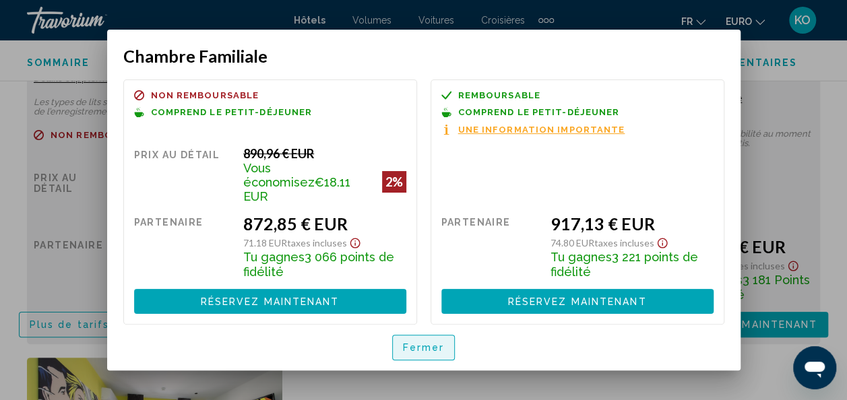
click at [421, 335] on button "Fermer" at bounding box center [423, 347] width 63 height 25
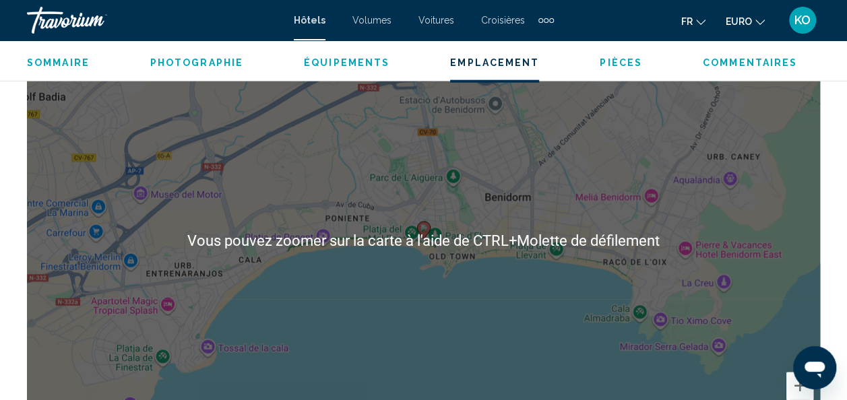
scroll to position [1552, 0]
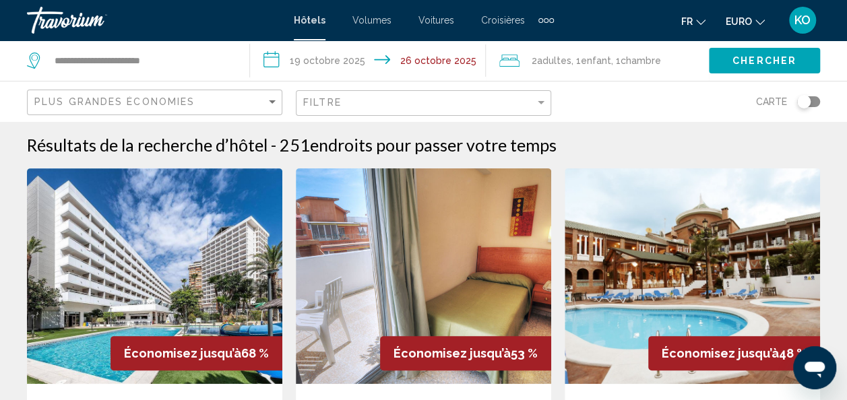
click at [524, 90] on button "Filtre" at bounding box center [423, 104] width 255 height 28
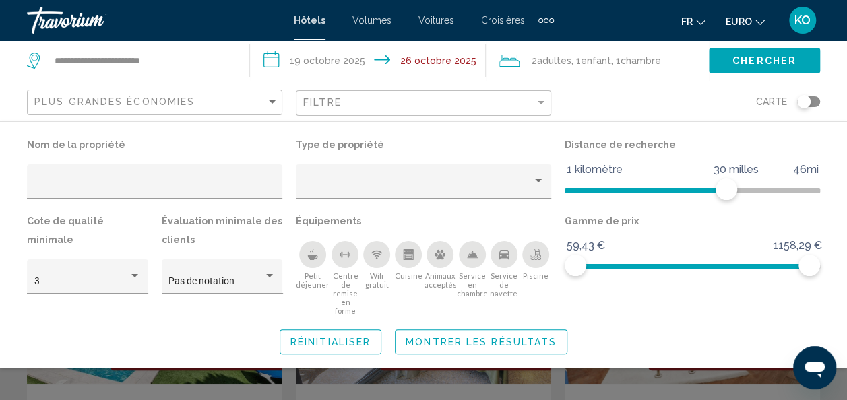
click at [214, 181] on div "Filtres d’hôtel" at bounding box center [154, 186] width 241 height 28
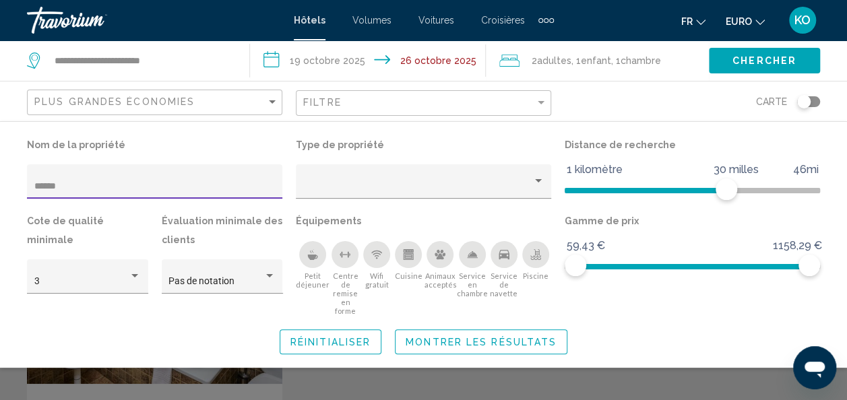
type input "******"
click at [346, 365] on div "Widget de recherche" at bounding box center [423, 301] width 847 height 198
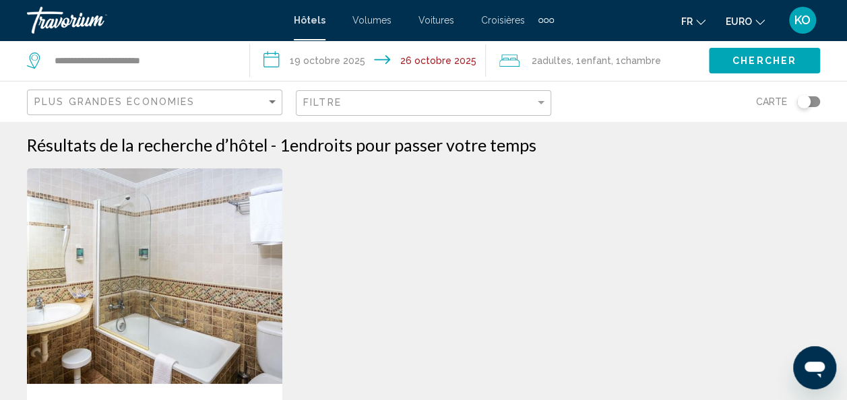
click at [202, 274] on img "Contenu principal" at bounding box center [154, 277] width 255 height 216
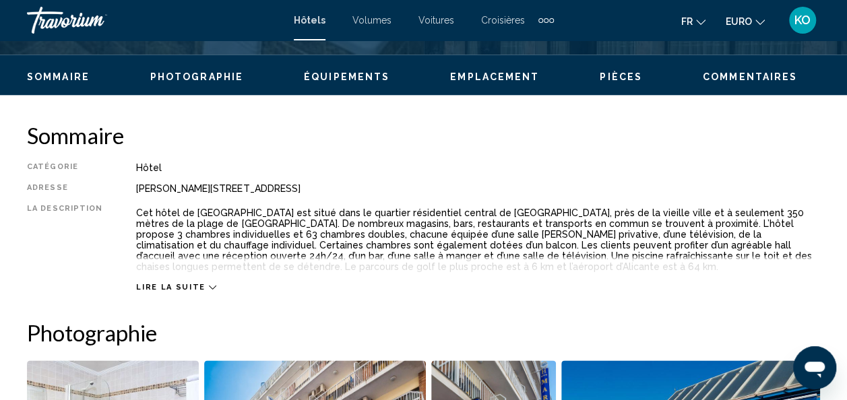
scroll to position [613, 0]
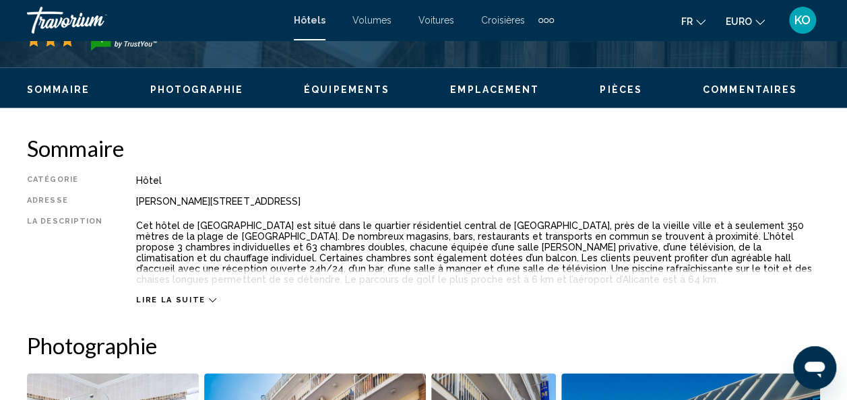
click at [209, 301] on icon "Contenu principal" at bounding box center [212, 301] width 7 height 4
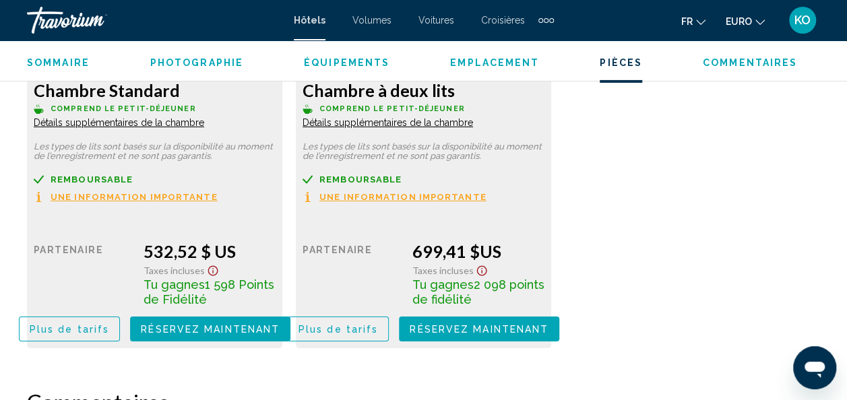
scroll to position [2212, 0]
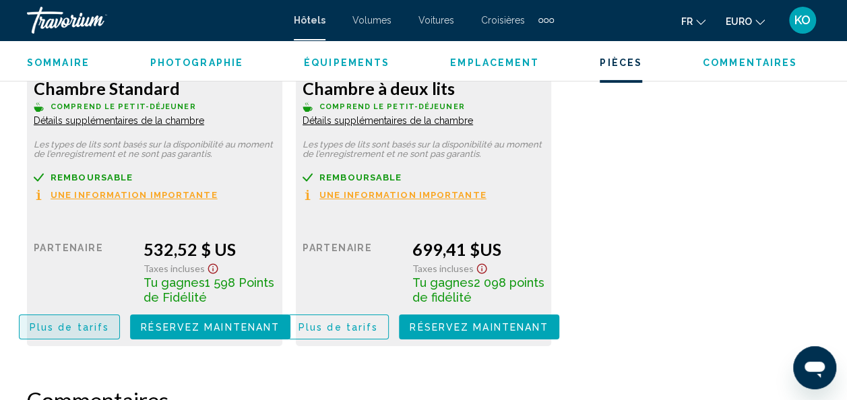
click at [98, 328] on span "Plus de tarifs" at bounding box center [70, 327] width 80 height 11
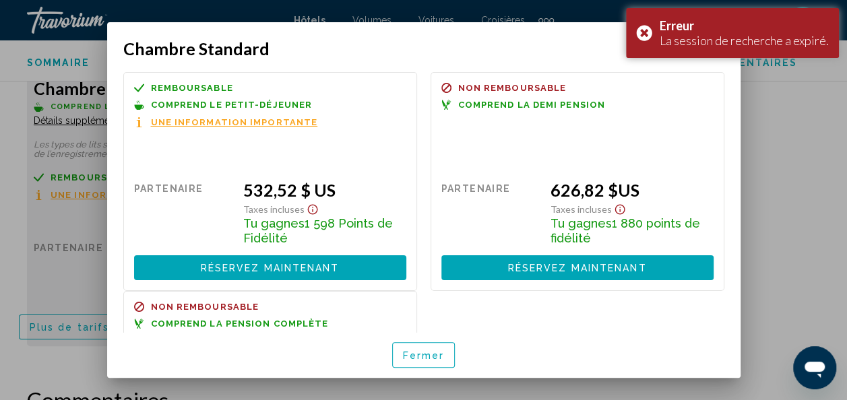
scroll to position [162, 0]
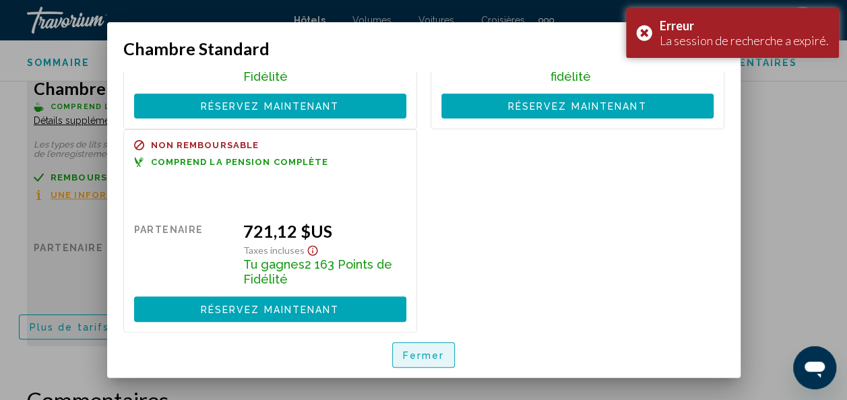
click at [437, 360] on span "Fermer" at bounding box center [424, 356] width 42 height 11
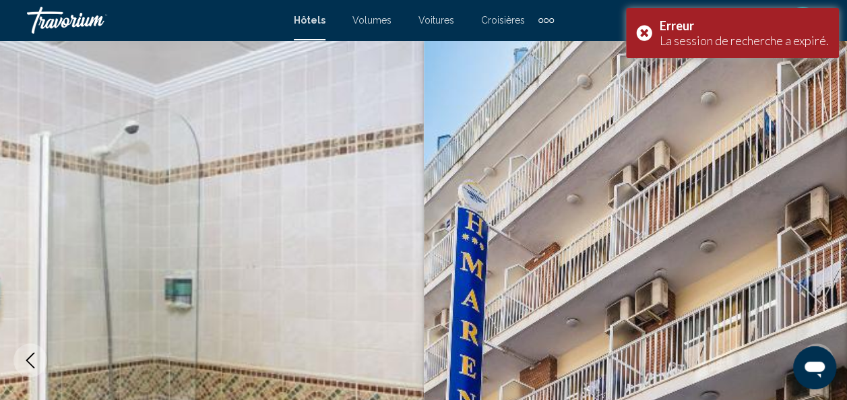
scroll to position [2212, 0]
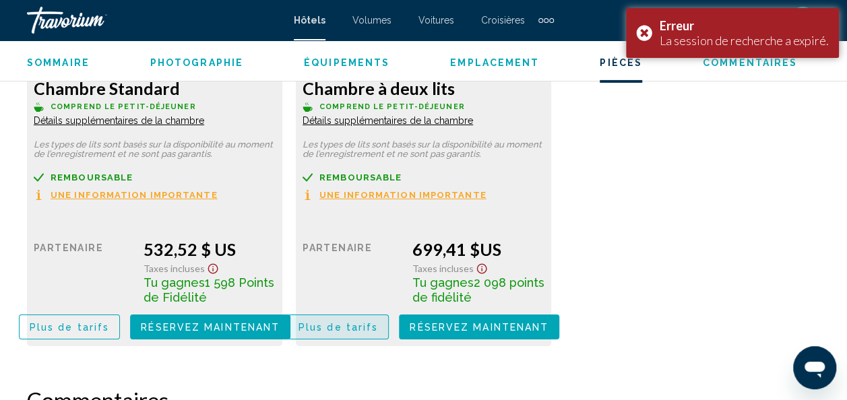
click at [359, 326] on span "Plus de tarifs" at bounding box center [339, 327] width 80 height 11
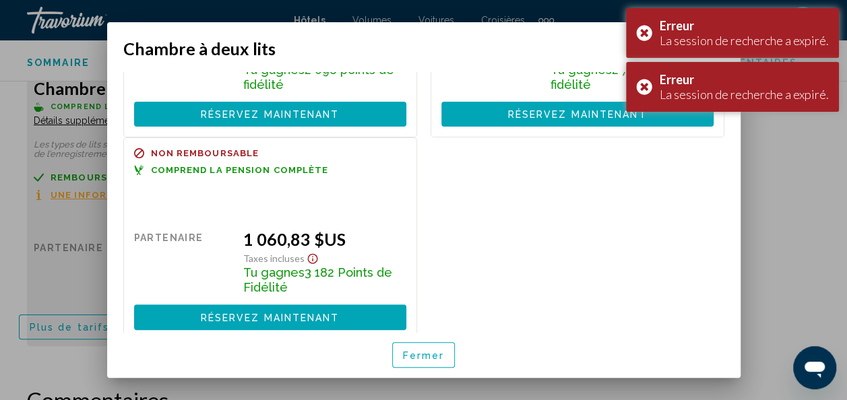
scroll to position [155, 0]
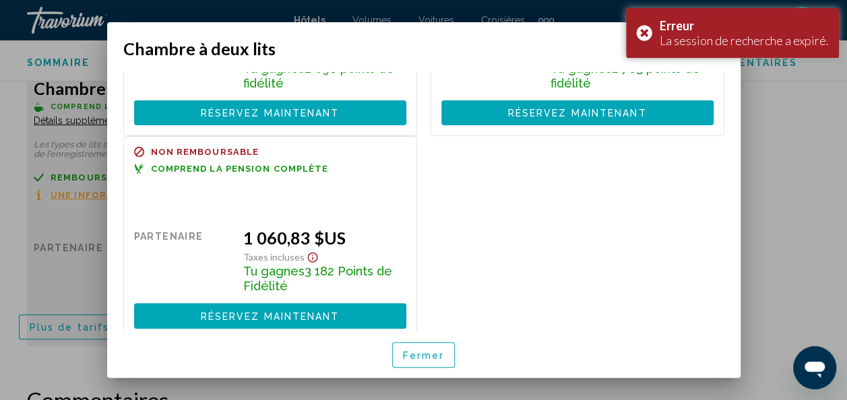
click at [419, 354] on span "Fermer" at bounding box center [424, 356] width 42 height 11
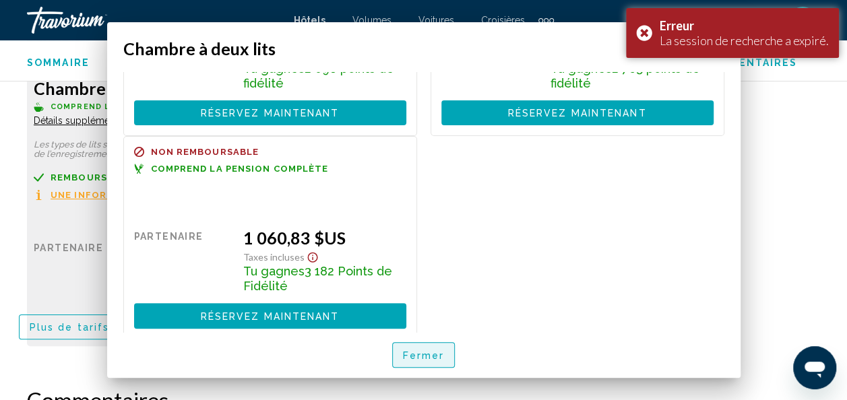
scroll to position [2212, 0]
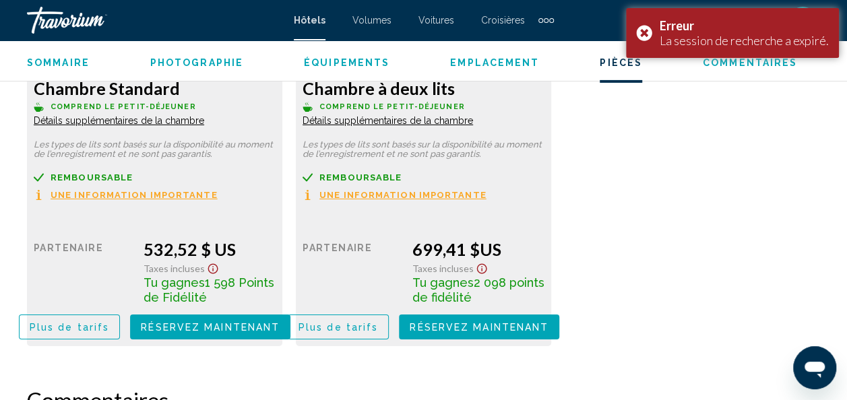
click at [164, 117] on span "Détails supplémentaires de la chambre" at bounding box center [119, 120] width 171 height 11
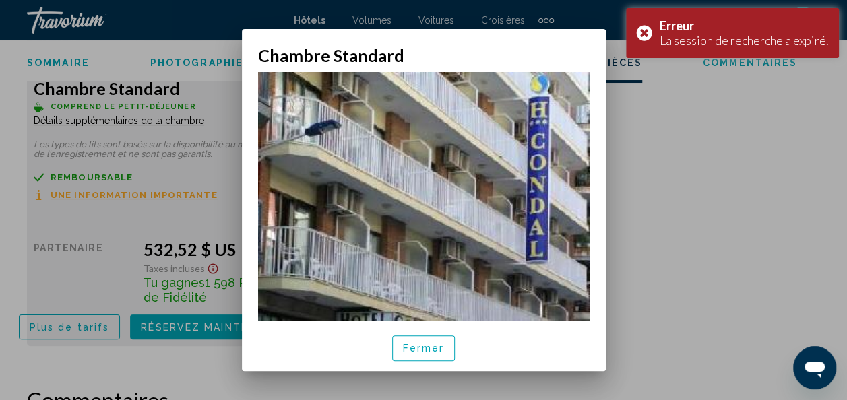
scroll to position [20, 0]
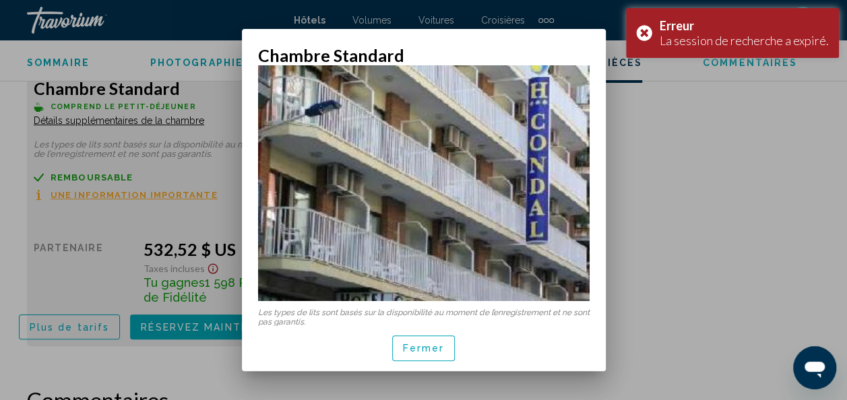
click at [437, 347] on span "Fermer" at bounding box center [424, 349] width 42 height 11
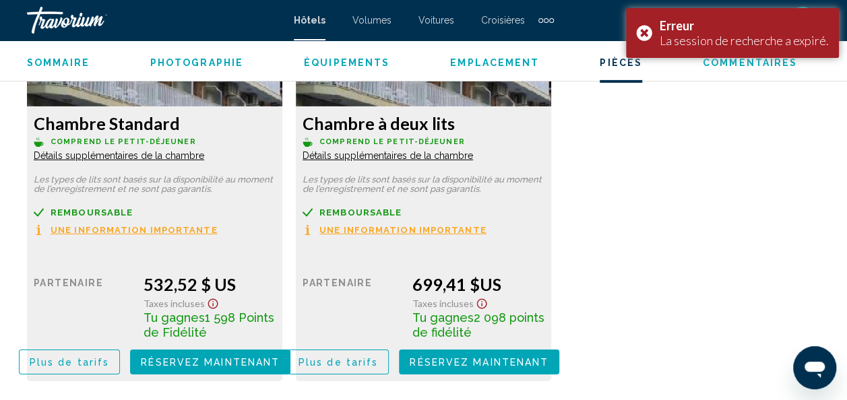
scroll to position [2177, 0]
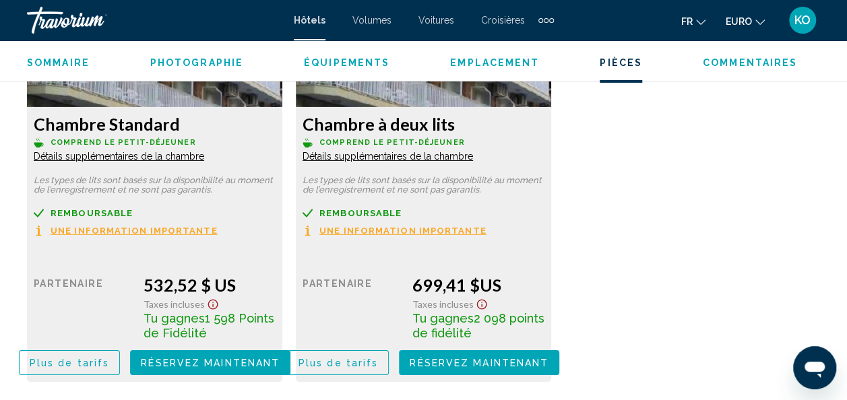
click at [205, 305] on icon "Afficher l’avis de non-responsabilité sur les taxes et les frais" at bounding box center [213, 305] width 16 height 12
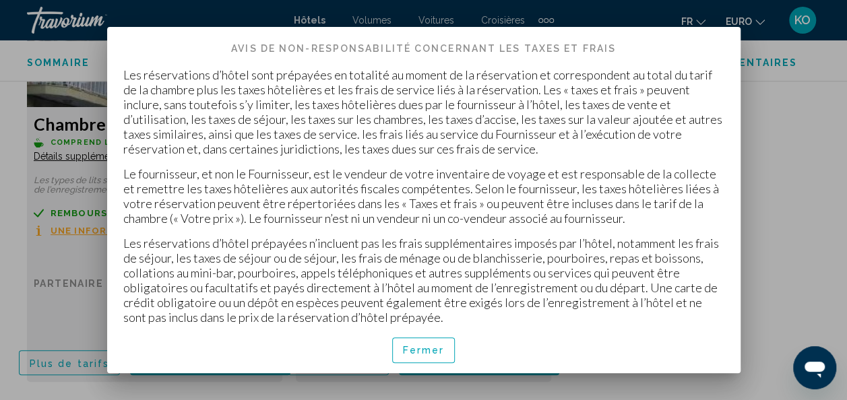
scroll to position [7, 0]
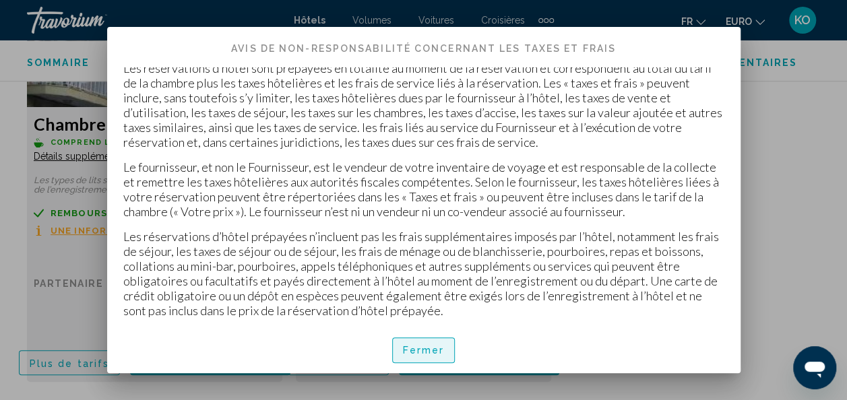
click at [435, 350] on span "Fermer" at bounding box center [424, 351] width 42 height 11
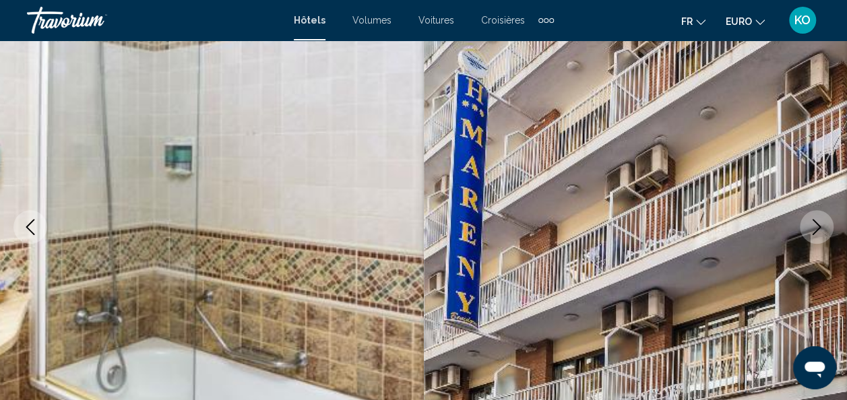
scroll to position [133, 0]
click at [82, 25] on div "Travorium" at bounding box center [94, 20] width 135 height 27
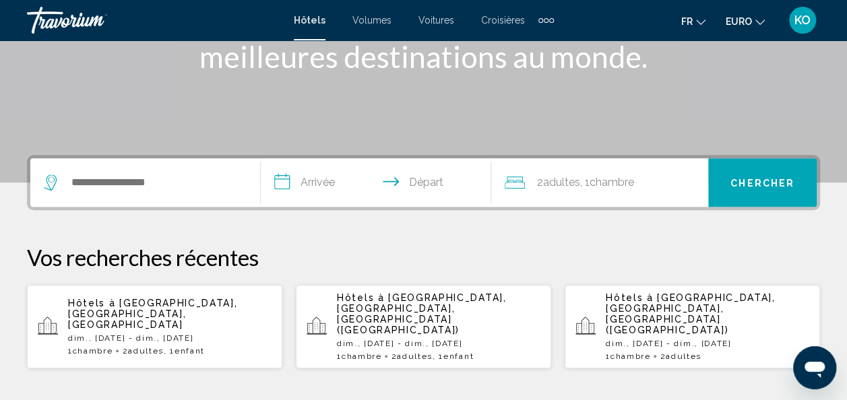
scroll to position [222, 0]
click at [212, 311] on p "Hôtels à [GEOGRAPHIC_DATA], [GEOGRAPHIC_DATA], [GEOGRAPHIC_DATA]" at bounding box center [170, 313] width 204 height 32
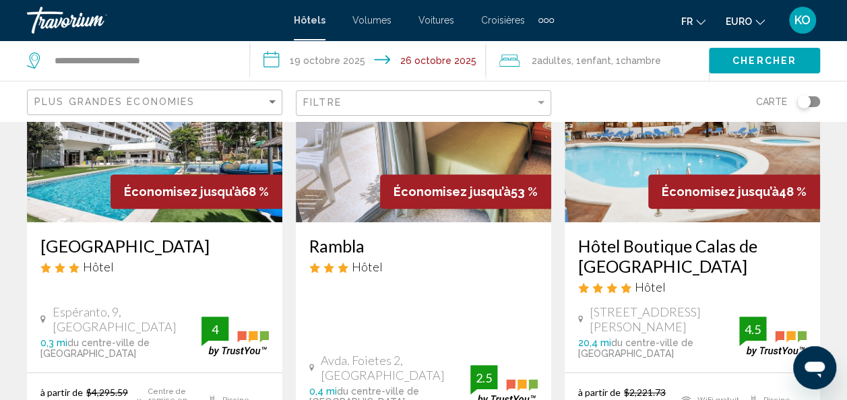
scroll to position [164, 0]
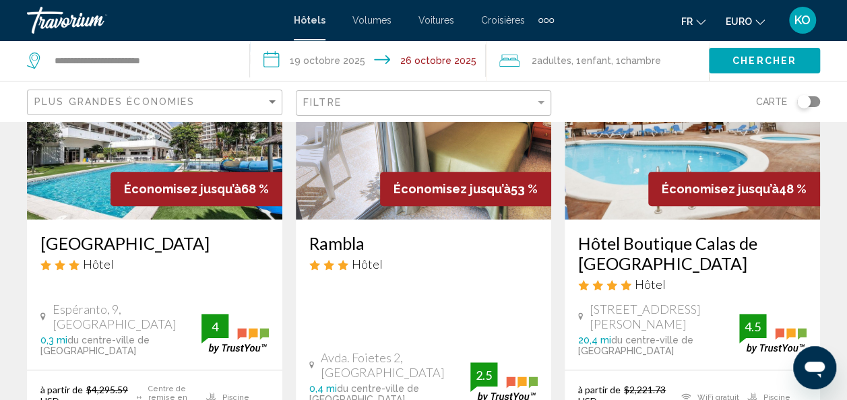
click at [96, 154] on img "Contenu principal" at bounding box center [154, 112] width 255 height 216
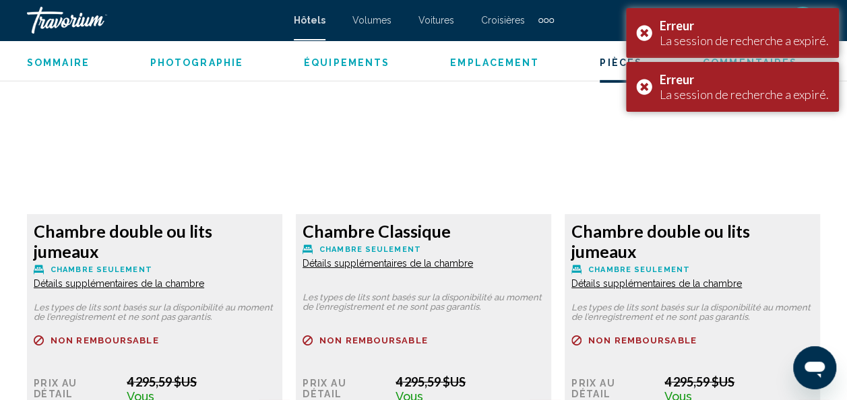
scroll to position [2101, 0]
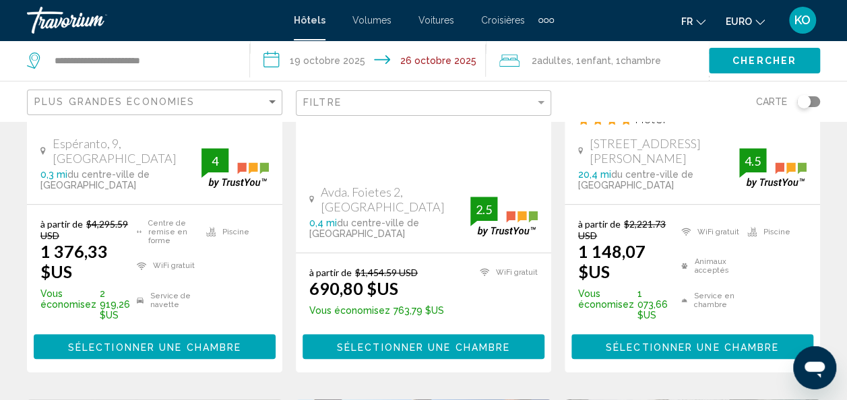
scroll to position [331, 0]
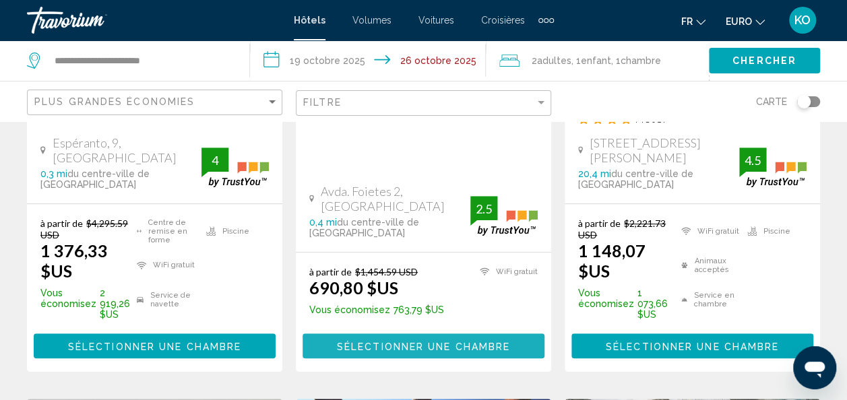
click at [448, 341] on span "Sélectionner une chambre" at bounding box center [423, 346] width 173 height 11
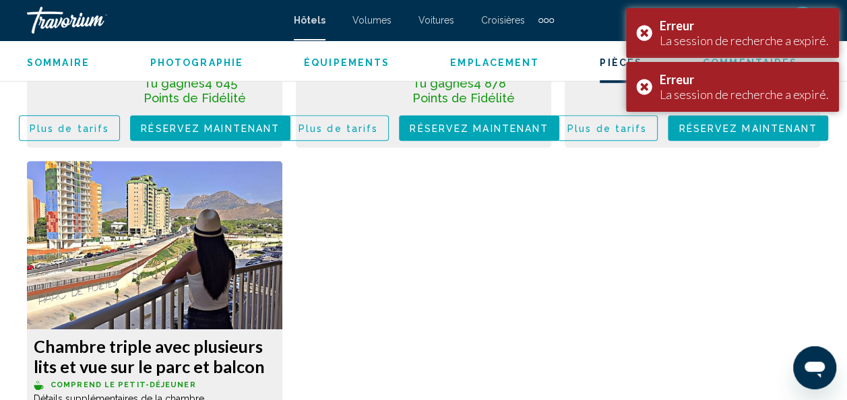
scroll to position [3012, 0]
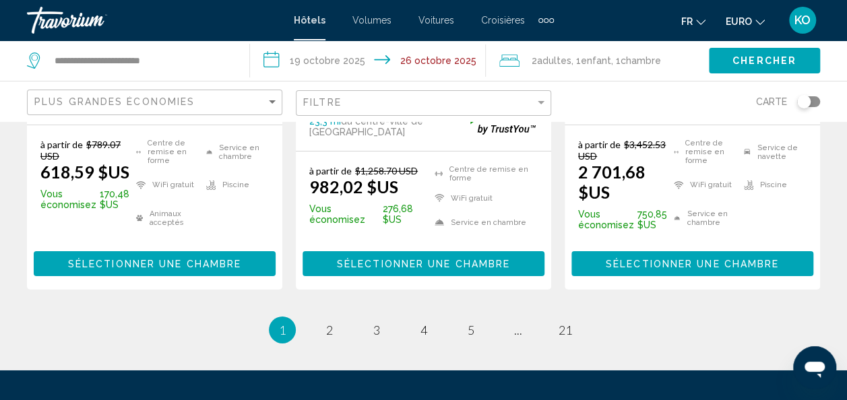
scroll to position [2131, 0]
